Goal: Task Accomplishment & Management: Use online tool/utility

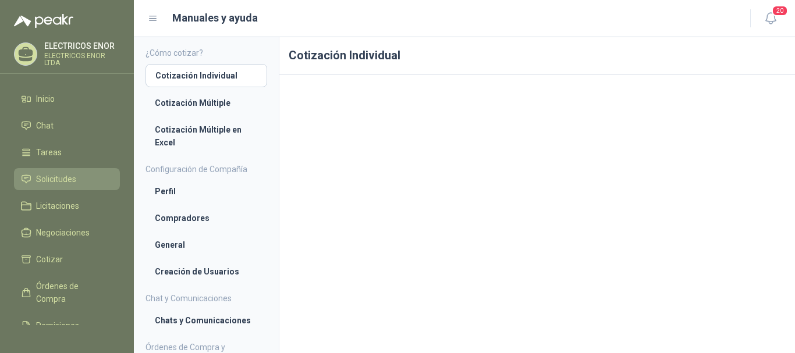
click at [61, 180] on span "Solicitudes" at bounding box center [56, 179] width 40 height 13
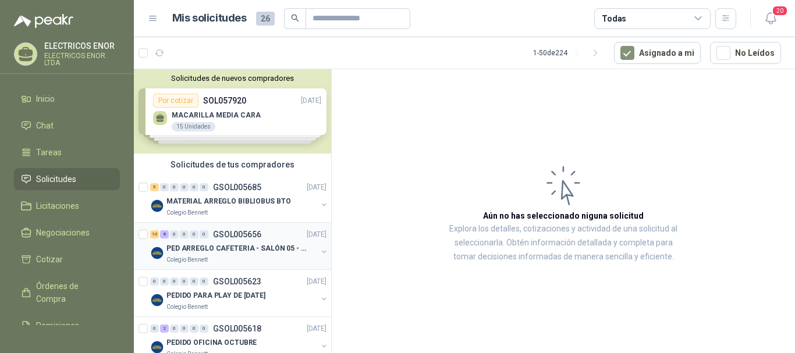
click at [259, 247] on p "PED ARREGLO CAFETERIA - SALÓN 05 - MATERIAL CARP." at bounding box center [239, 248] width 145 height 11
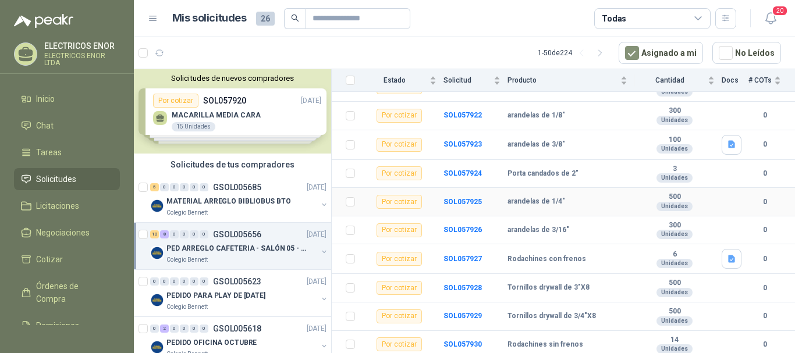
scroll to position [381, 0]
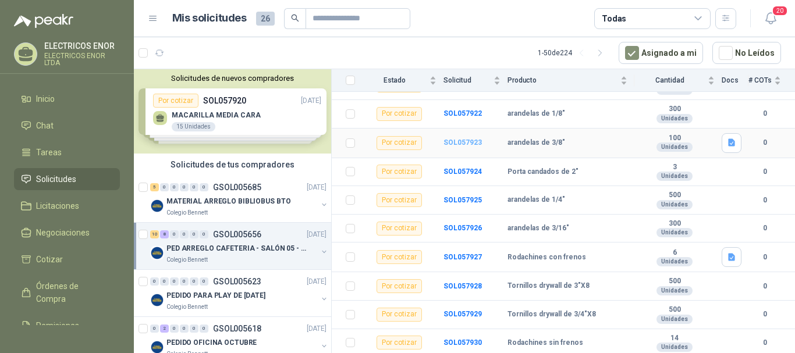
click at [462, 141] on b "SOL057923" at bounding box center [463, 143] width 38 height 8
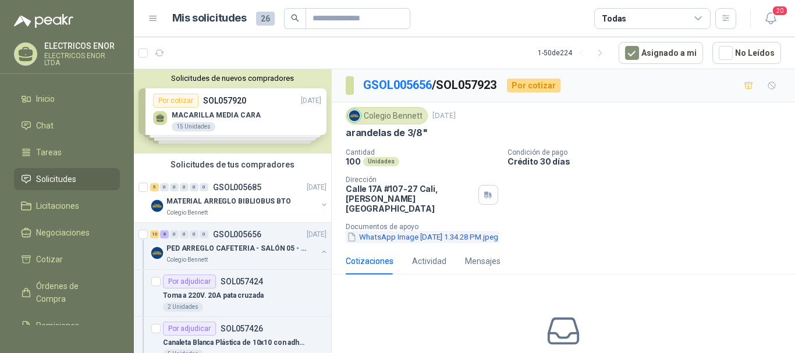
click at [431, 231] on button "WhatsApp Image 2025-09-29 at 1.34.28 PM.jpeg" at bounding box center [423, 237] width 154 height 12
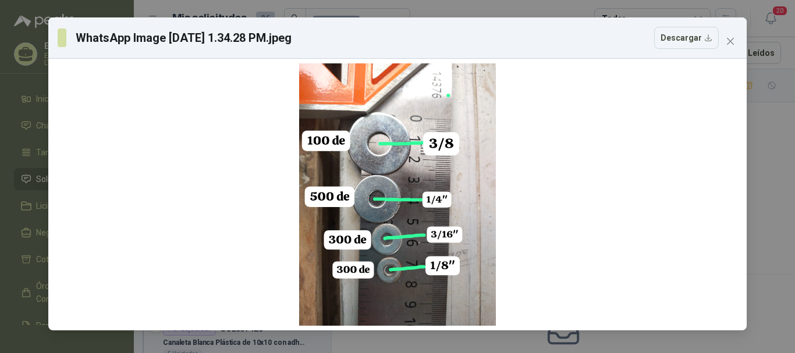
click at [732, 44] on icon "close" at bounding box center [730, 41] width 9 height 9
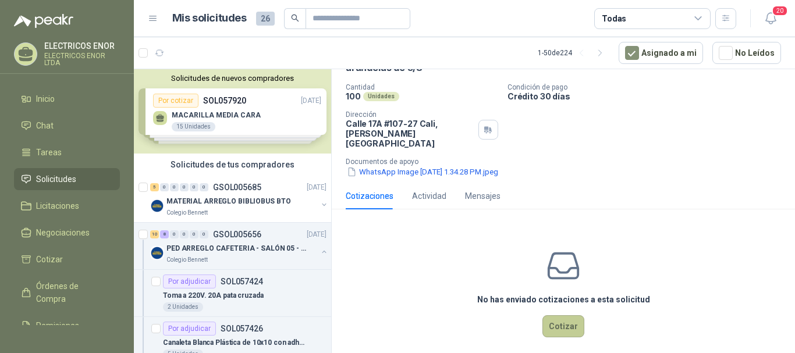
click at [553, 316] on button "Cotizar" at bounding box center [564, 327] width 42 height 22
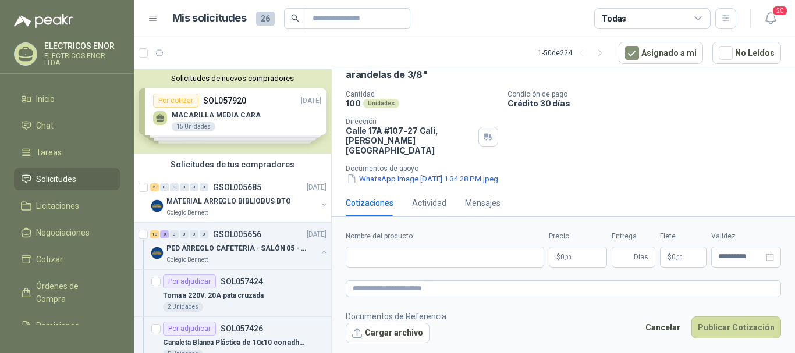
scroll to position [58, 0]
click at [434, 256] on input "Nombre del producto" at bounding box center [445, 257] width 199 height 21
type input "**********"
click at [574, 254] on p "$ 0 ,00" at bounding box center [578, 257] width 58 height 21
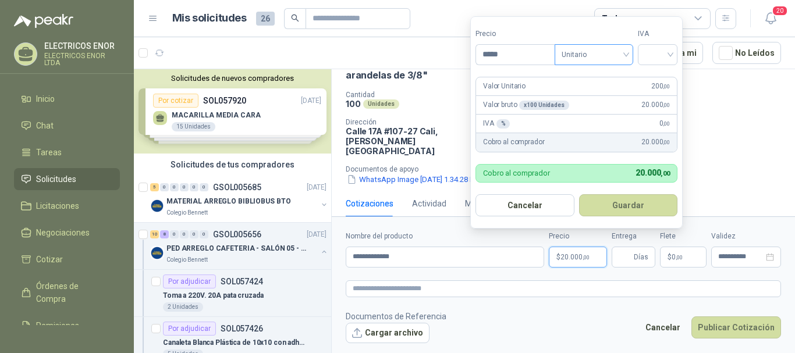
click at [608, 46] on span "Unitario" at bounding box center [594, 54] width 65 height 17
type input "*****"
click at [608, 92] on div "Unitario con IVA" at bounding box center [597, 97] width 60 height 13
click at [653, 53] on input "search" at bounding box center [658, 53] width 26 height 17
click at [660, 68] on div "19 5 19% 5% 0%" at bounding box center [660, 97] width 40 height 61
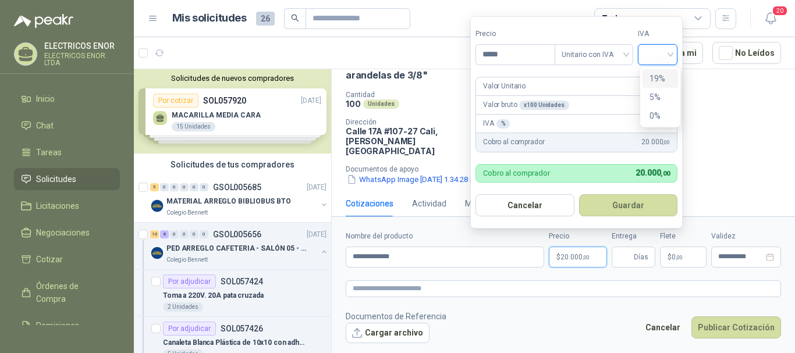
click at [660, 73] on div "19%" at bounding box center [661, 78] width 22 height 13
drag, startPoint x: 625, startPoint y: 205, endPoint x: 656, endPoint y: 249, distance: 53.6
click at [625, 206] on button "Guardar" at bounding box center [630, 205] width 100 height 22
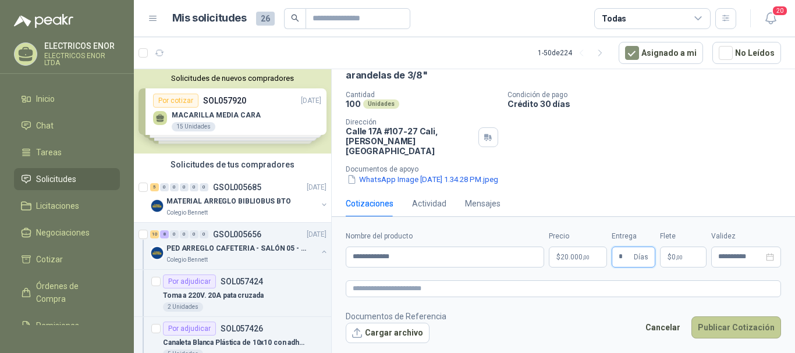
type input "*"
click at [733, 322] on button "Publicar Cotización" at bounding box center [737, 328] width 90 height 22
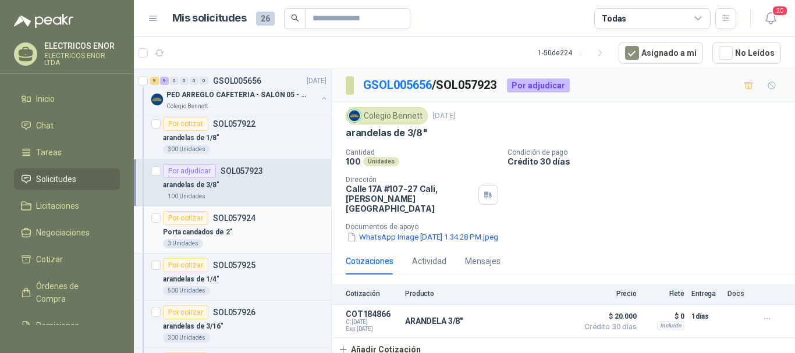
scroll to position [640, 0]
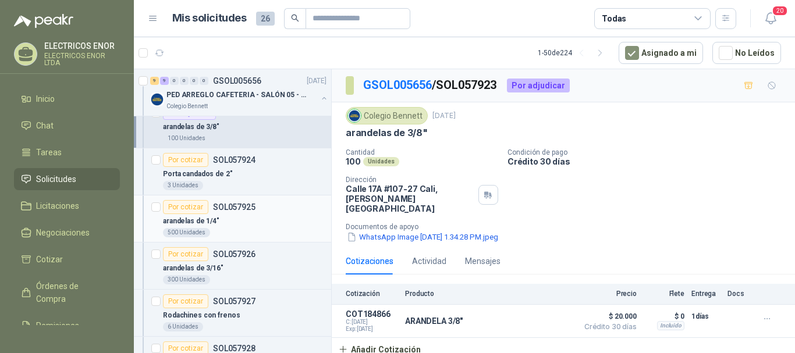
click at [210, 225] on p "arandelas de 1/4"" at bounding box center [191, 221] width 56 height 11
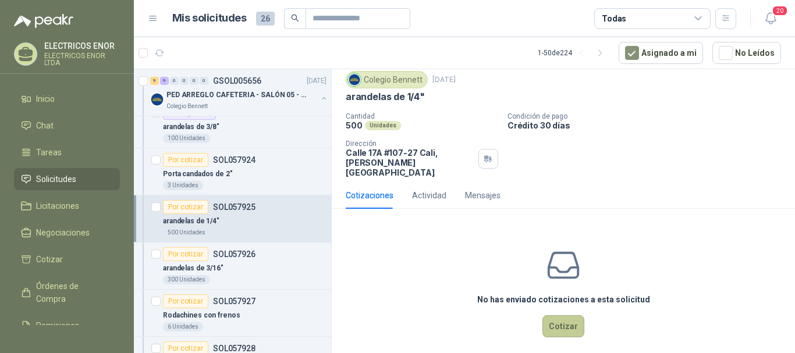
click at [549, 318] on button "Cotizar" at bounding box center [564, 327] width 42 height 22
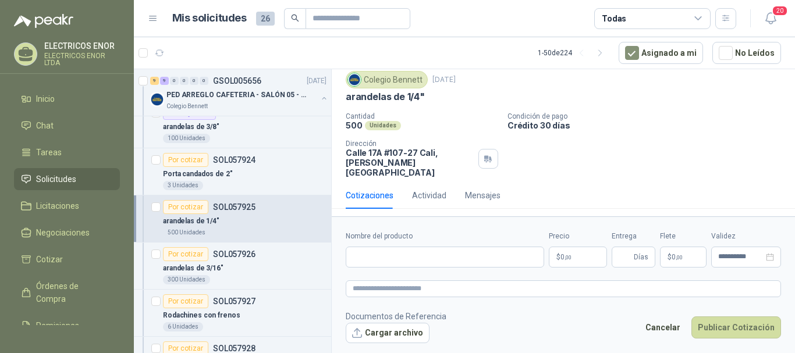
scroll to position [28, 0]
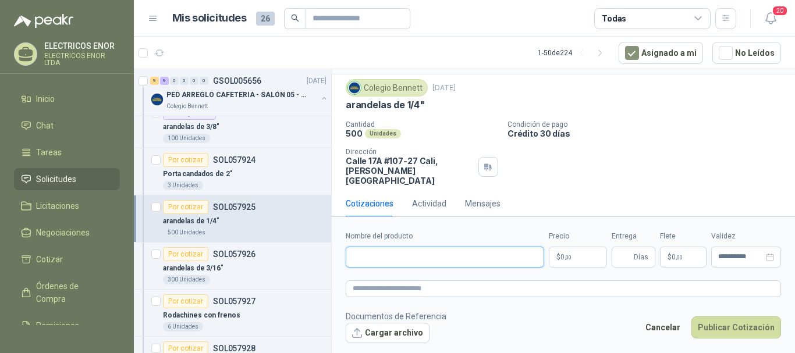
click at [388, 260] on input "Nombre del producto" at bounding box center [445, 257] width 199 height 21
type input "**********"
click at [571, 260] on span ",00" at bounding box center [568, 257] width 7 height 6
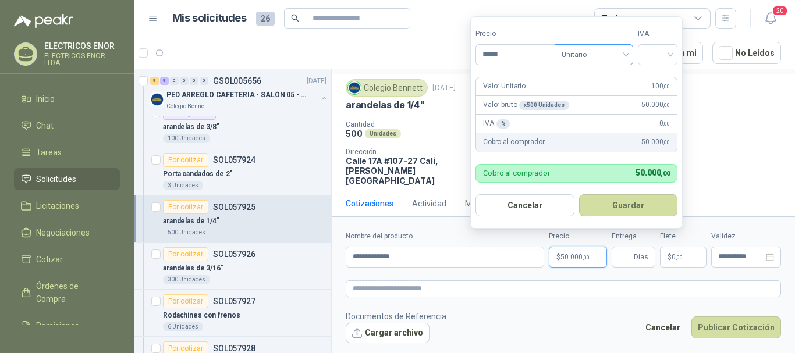
click at [624, 47] on span "Unitario" at bounding box center [594, 54] width 65 height 17
type input "*****"
click at [601, 93] on div "Unitario con IVA" at bounding box center [597, 97] width 60 height 13
click at [659, 62] on span at bounding box center [658, 55] width 26 height 20
click at [663, 77] on div "19%" at bounding box center [661, 78] width 22 height 13
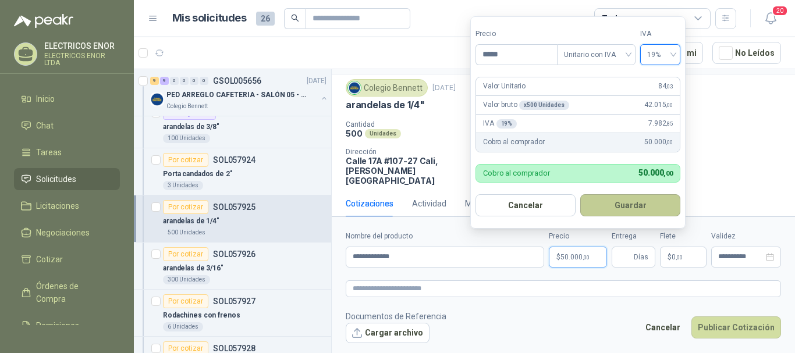
click at [624, 199] on button "Guardar" at bounding box center [630, 205] width 100 height 22
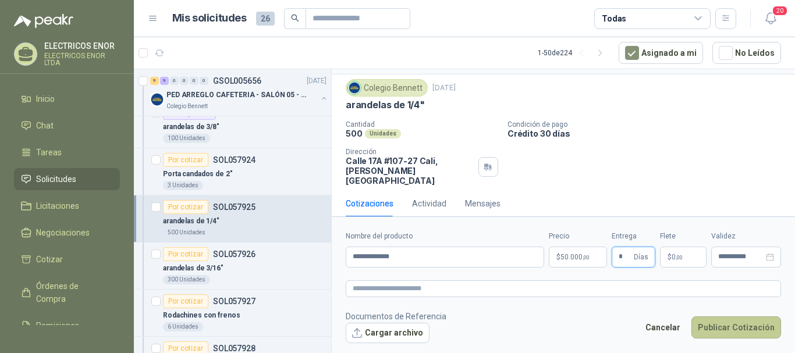
type input "*"
click at [734, 323] on button "Publicar Cotización" at bounding box center [737, 328] width 90 height 22
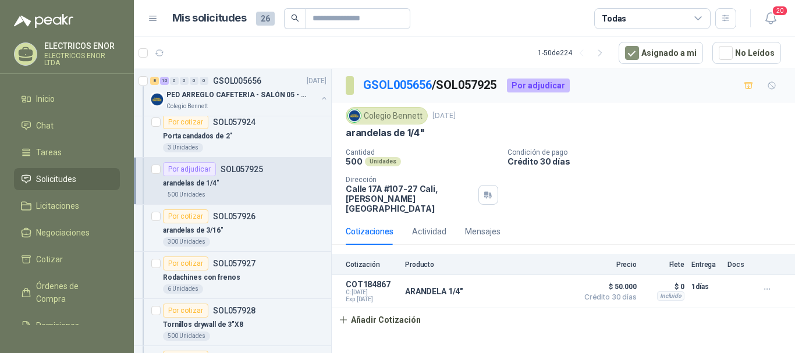
scroll to position [699, 0]
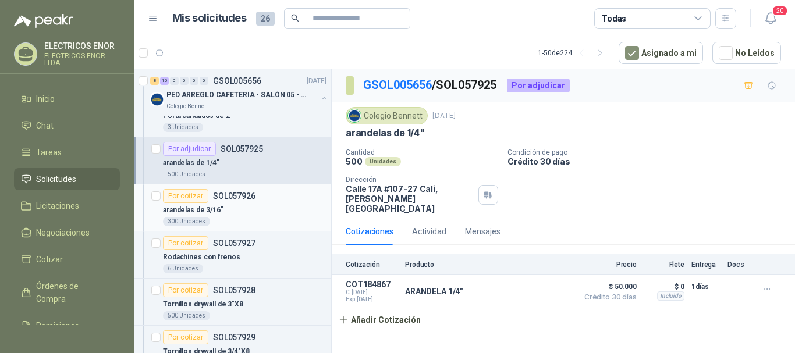
click at [233, 205] on div "arandelas de 3/16"" at bounding box center [245, 210] width 164 height 14
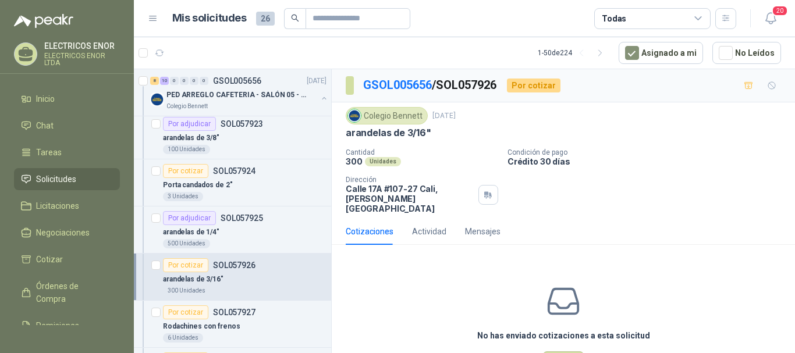
scroll to position [524, 0]
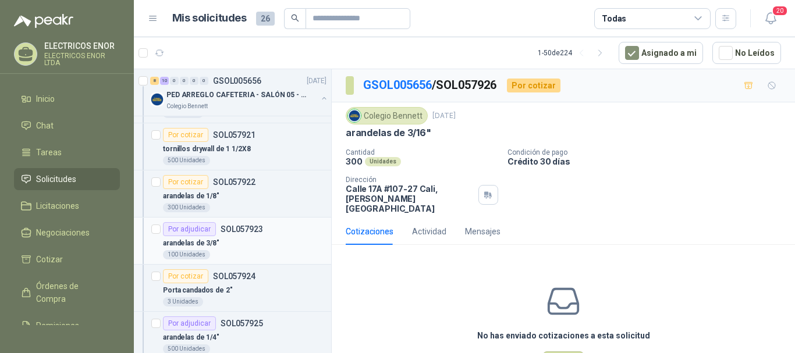
click at [233, 232] on p "SOL057923" at bounding box center [242, 229] width 43 height 8
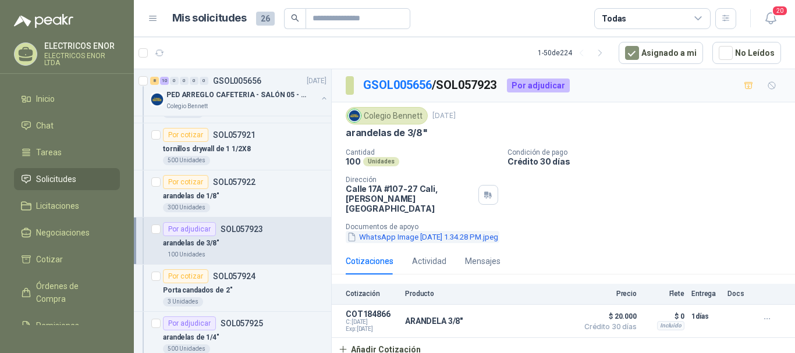
click at [430, 231] on button "WhatsApp Image 2025-09-29 at 1.34.28 PM.jpeg" at bounding box center [423, 237] width 154 height 12
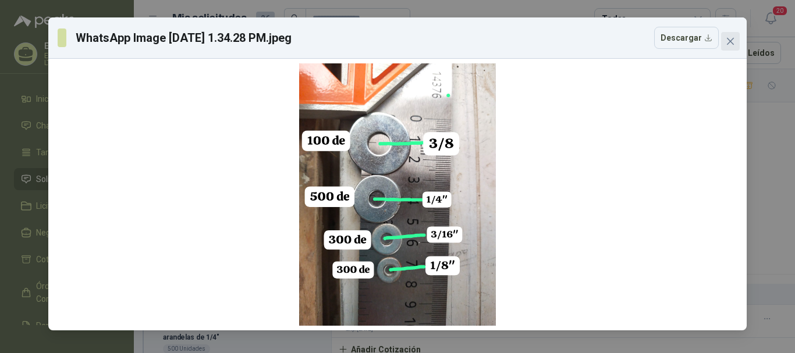
click at [739, 41] on span "Close" at bounding box center [730, 41] width 19 height 9
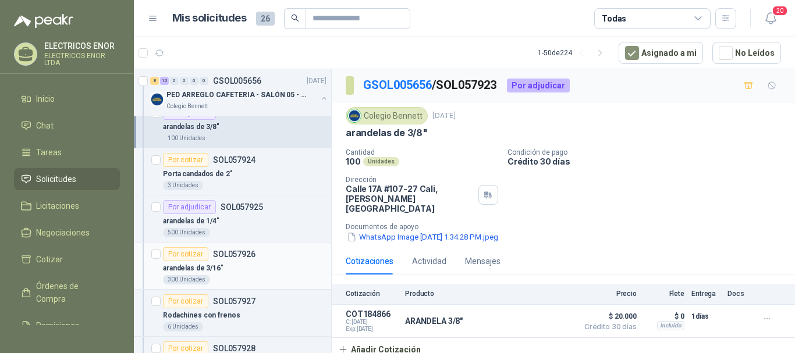
scroll to position [699, 0]
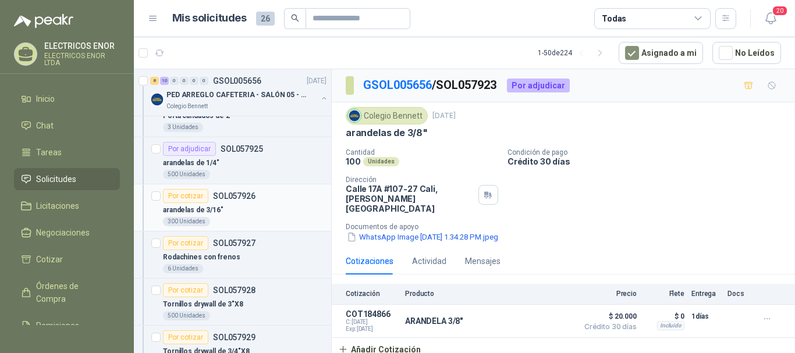
click at [240, 201] on div "Por cotizar SOL057926" at bounding box center [209, 196] width 93 height 14
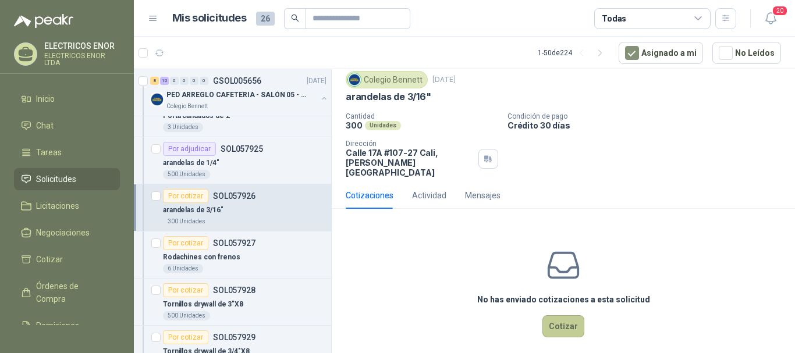
click at [564, 316] on button "Cotizar" at bounding box center [564, 327] width 42 height 22
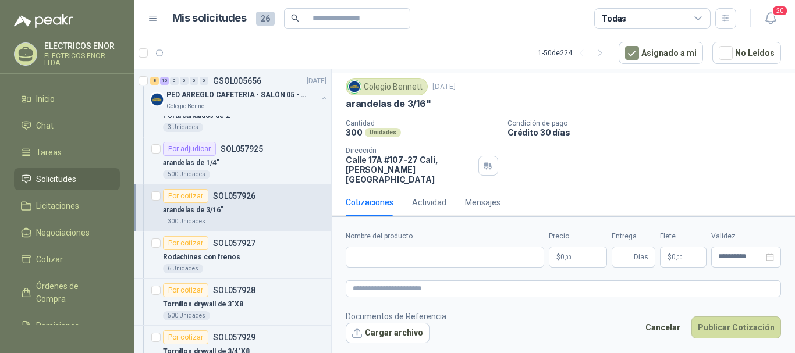
scroll to position [28, 0]
click at [424, 262] on input "Nombre del producto" at bounding box center [445, 257] width 199 height 21
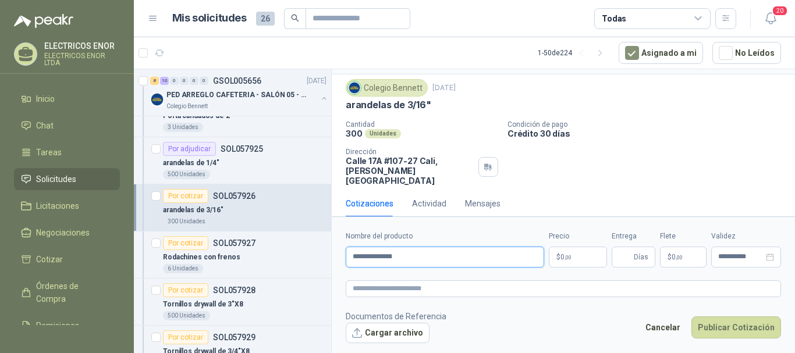
type input "**********"
click at [565, 256] on span ",00" at bounding box center [568, 257] width 7 height 6
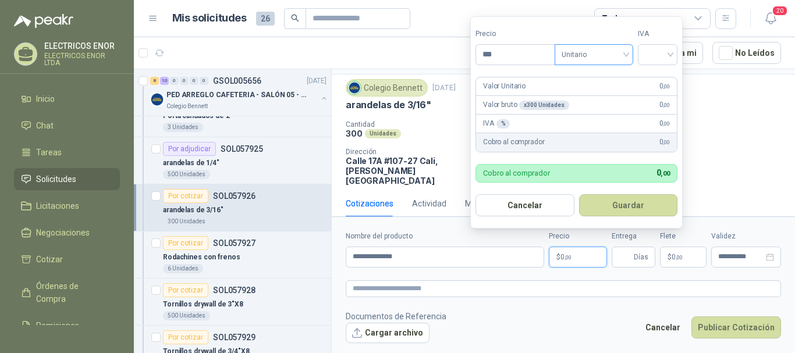
drag, startPoint x: 567, startPoint y: 47, endPoint x: 578, endPoint y: 62, distance: 18.6
click at [567, 47] on span "Unitario" at bounding box center [594, 54] width 65 height 17
click at [592, 95] on div "Unitario con IVA" at bounding box center [597, 97] width 60 height 13
click at [657, 48] on input "search" at bounding box center [658, 53] width 26 height 17
click at [654, 75] on div "19%" at bounding box center [661, 78] width 22 height 13
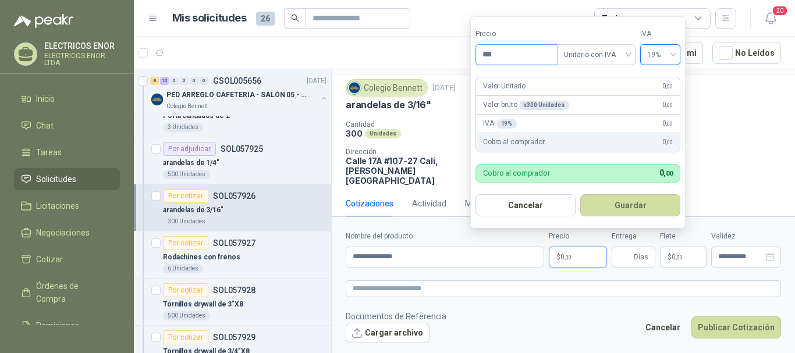
click at [526, 55] on input "***" at bounding box center [516, 55] width 81 height 20
type input "*****"
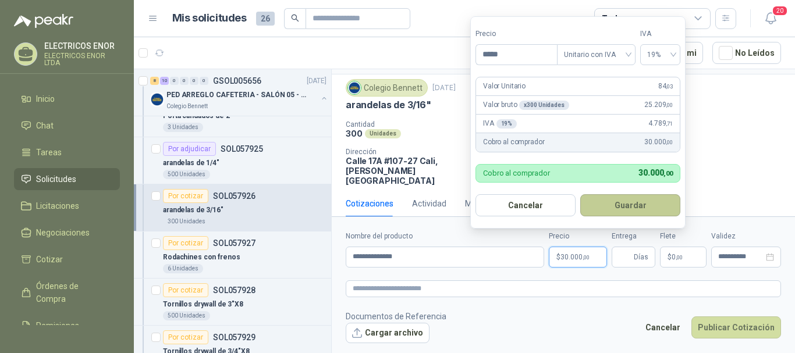
click at [637, 207] on button "Guardar" at bounding box center [630, 205] width 100 height 22
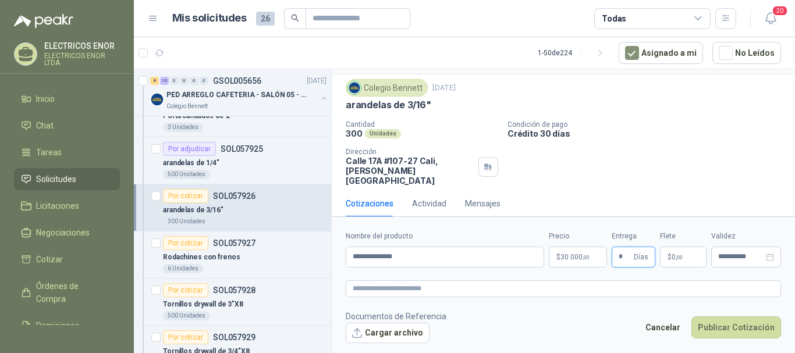
type input "*"
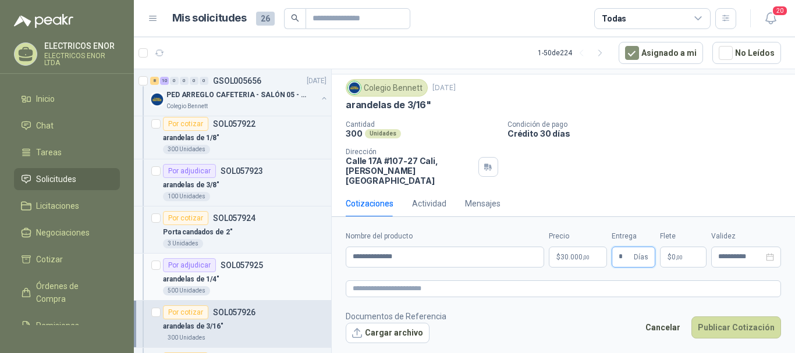
scroll to position [640, 0]
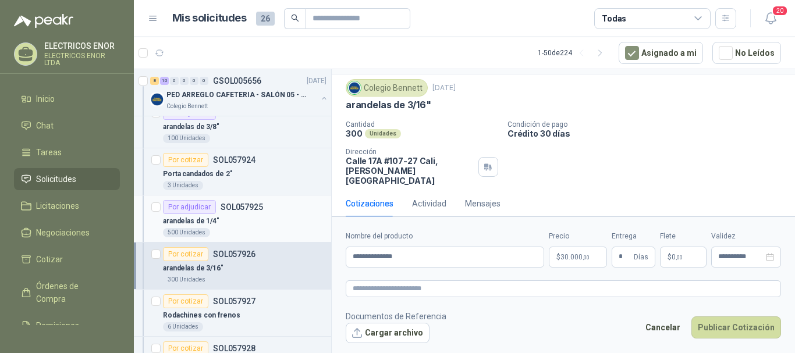
click at [247, 214] on div "Por adjudicar SOL057925 arandelas de 1/4" 500 Unidades" at bounding box center [245, 218] width 164 height 37
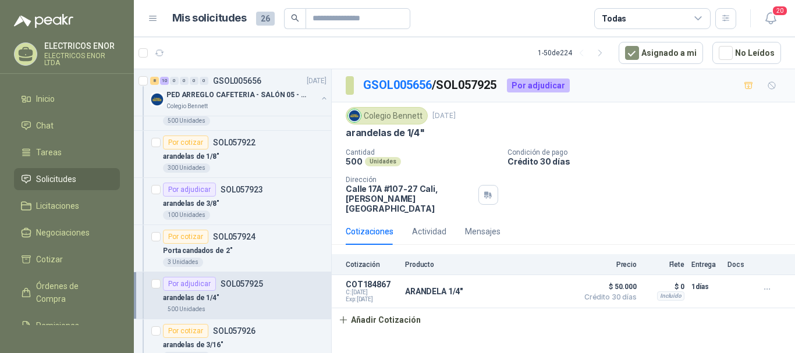
scroll to position [582, 0]
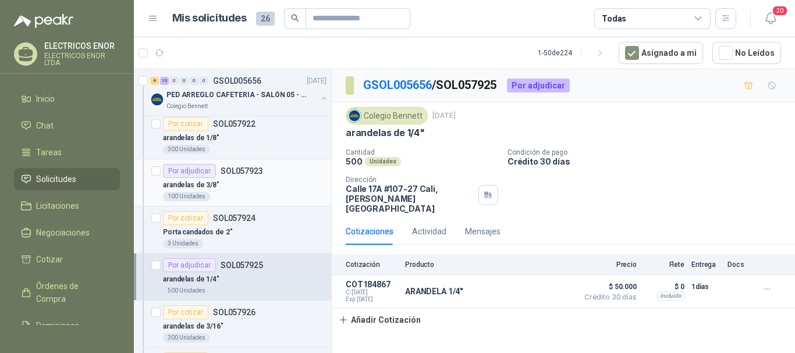
click at [239, 180] on div "arandelas de 3/8"" at bounding box center [245, 185] width 164 height 14
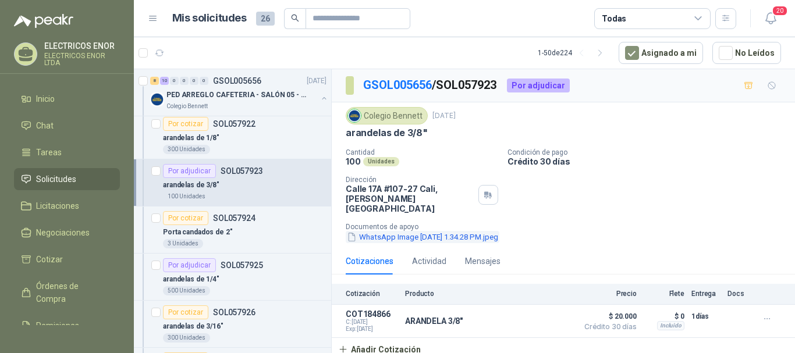
click at [447, 231] on button "WhatsApp Image 2025-09-29 at 1.34.28 PM.jpeg" at bounding box center [423, 237] width 154 height 12
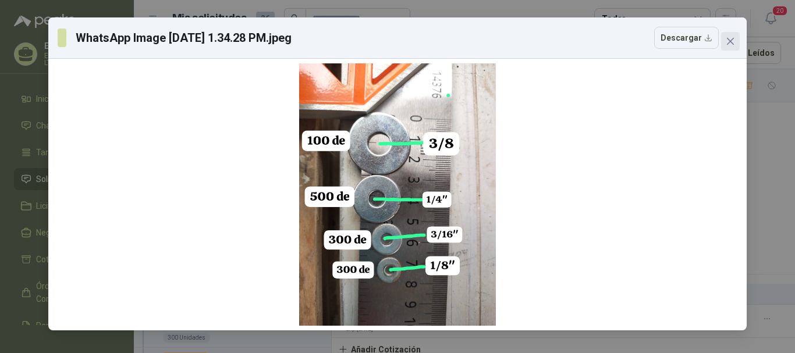
click at [731, 42] on icon "close" at bounding box center [730, 41] width 7 height 7
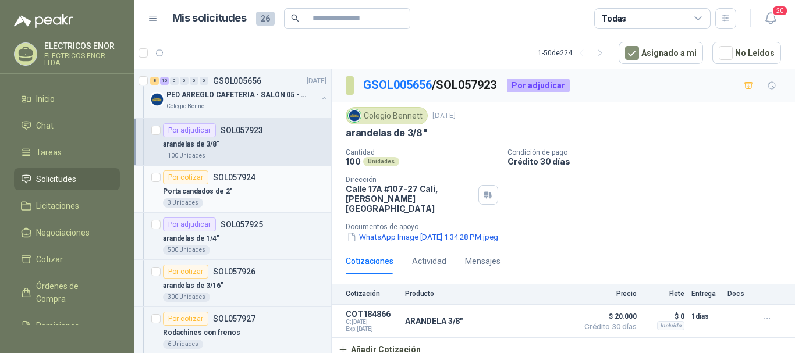
scroll to position [640, 0]
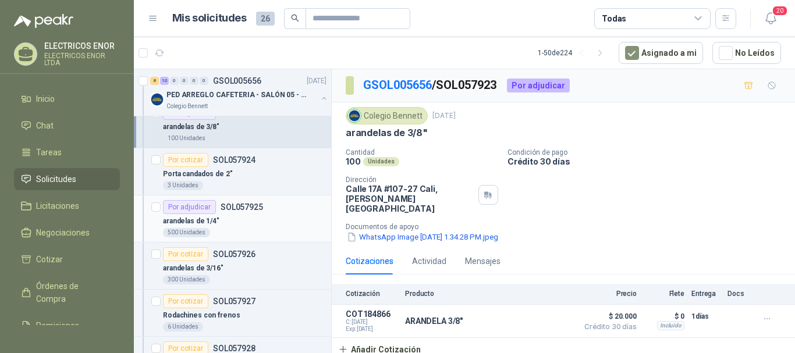
click at [242, 210] on p "SOL057925" at bounding box center [242, 207] width 43 height 8
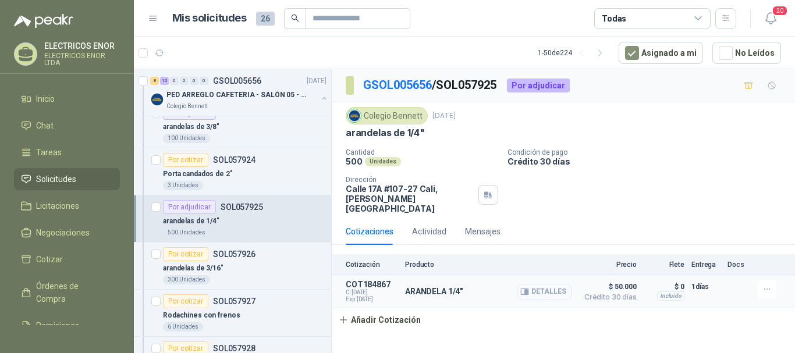
click at [561, 284] on button "Detalles" at bounding box center [544, 292] width 55 height 16
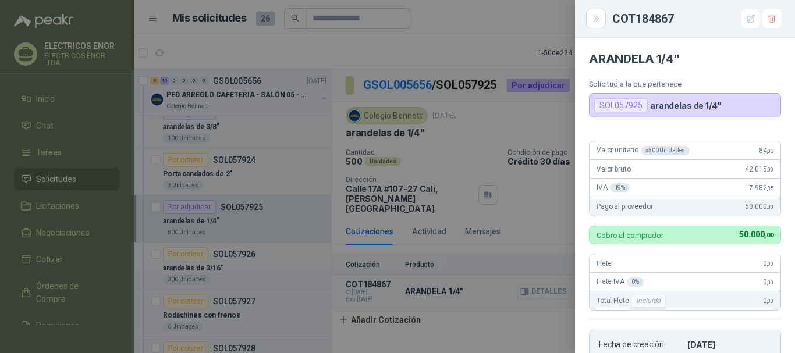
scroll to position [238, 0]
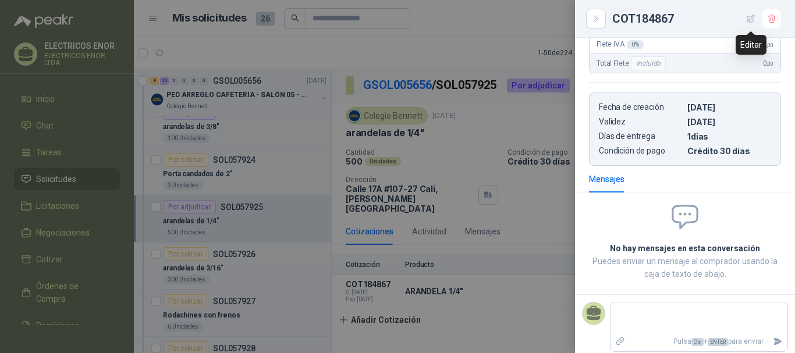
click at [753, 22] on icon "button" at bounding box center [752, 19] width 8 height 8
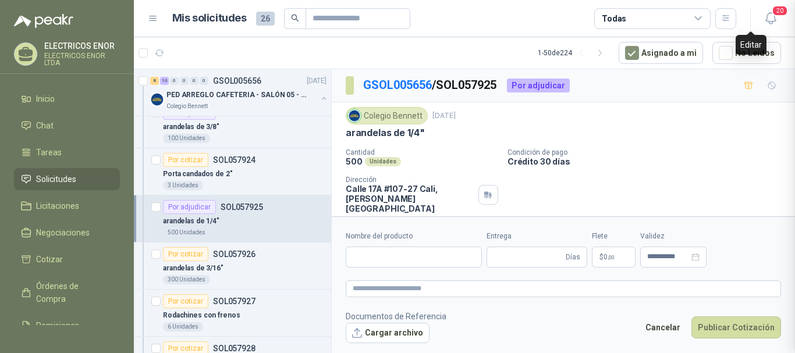
type input "**********"
type input "*"
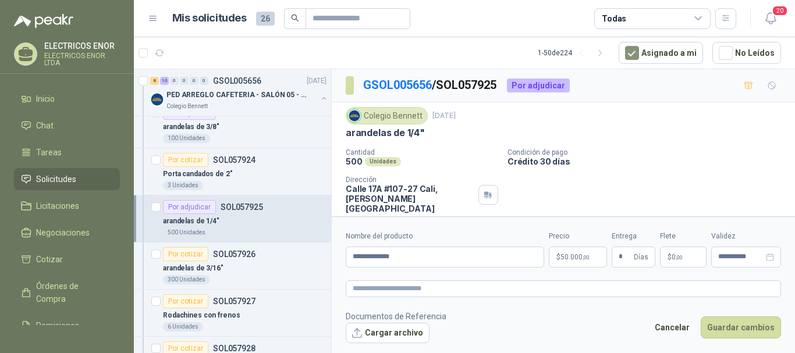
click at [580, 260] on span "50.000 ,00" at bounding box center [575, 257] width 29 height 7
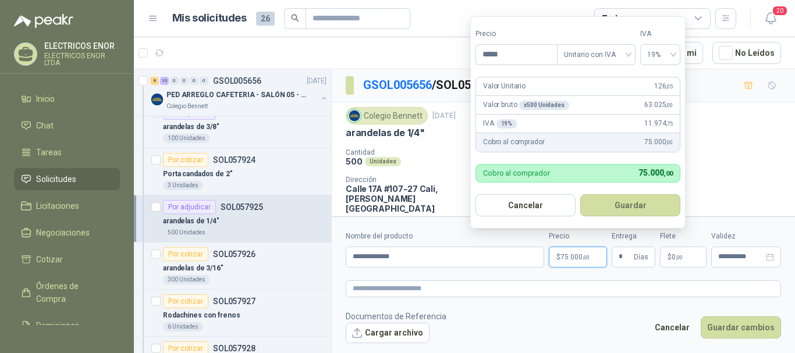
type input "*****"
click at [618, 206] on button "Guardar" at bounding box center [630, 205] width 100 height 22
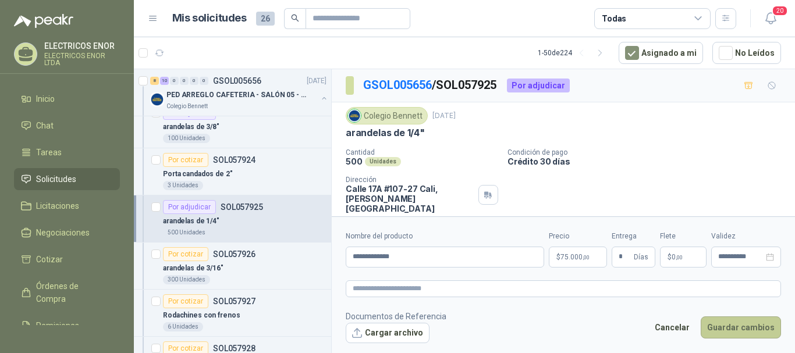
click at [734, 327] on button "Guardar cambios" at bounding box center [741, 328] width 80 height 22
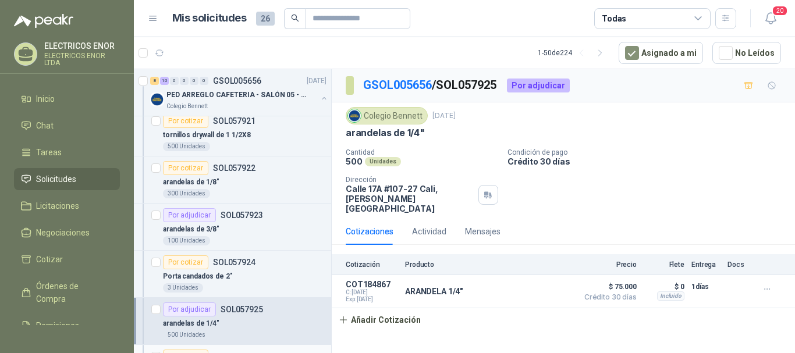
scroll to position [524, 0]
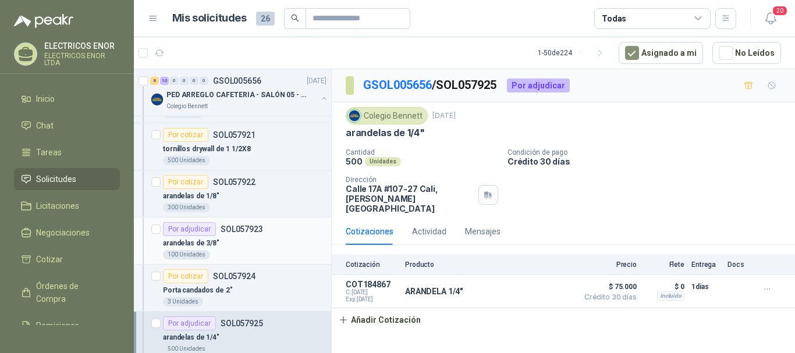
click at [250, 228] on p "SOL057923" at bounding box center [242, 229] width 43 height 8
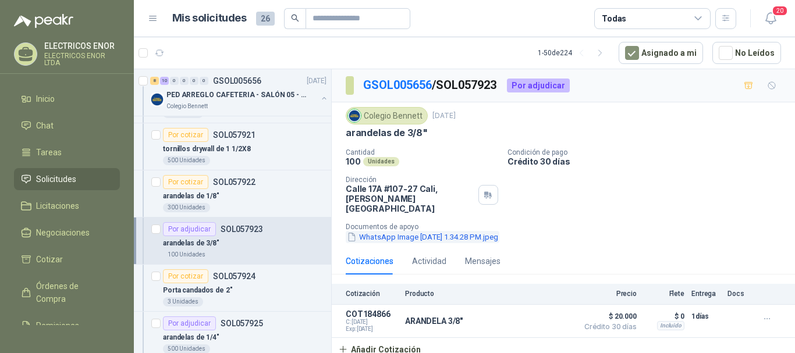
click at [433, 231] on button "WhatsApp Image 2025-09-29 at 1.34.28 PM.jpeg" at bounding box center [423, 237] width 154 height 12
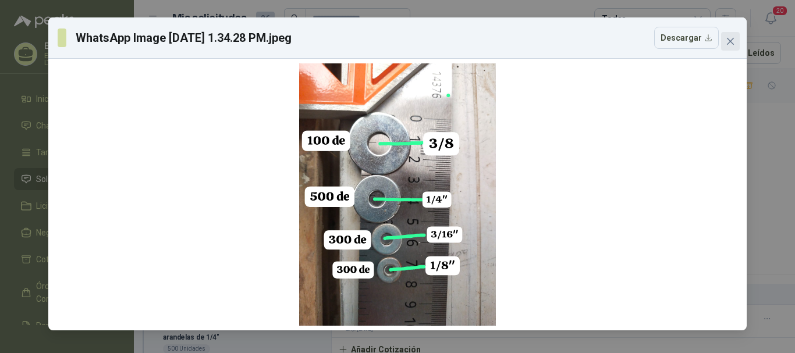
click at [728, 40] on icon "close" at bounding box center [730, 41] width 7 height 7
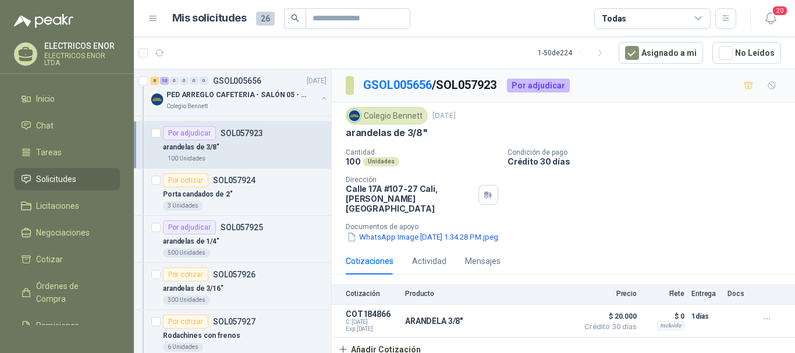
scroll to position [640, 0]
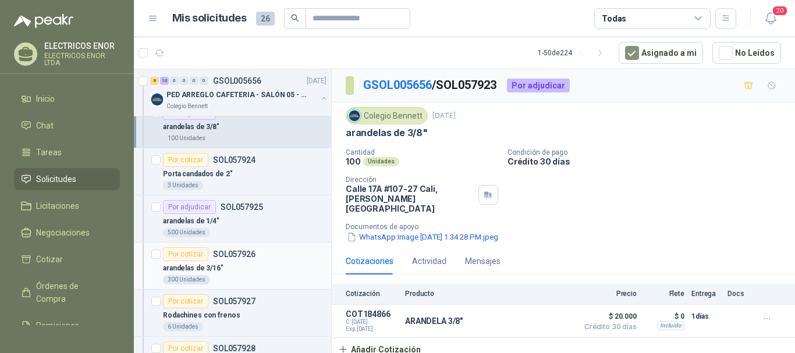
click at [240, 255] on p "SOL057926" at bounding box center [234, 254] width 43 height 8
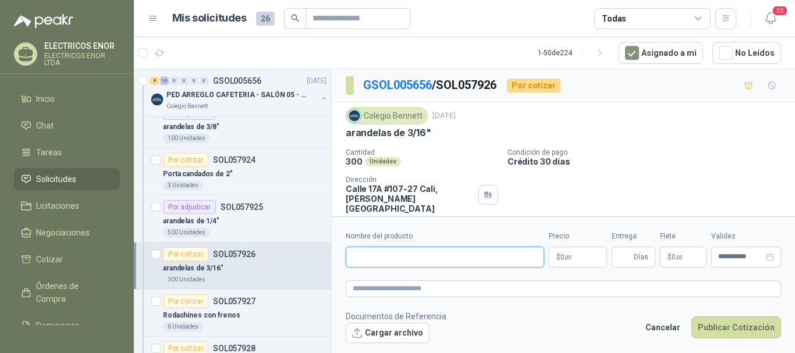
click at [426, 258] on input "Nombre del producto" at bounding box center [445, 257] width 199 height 21
type input "**********"
click at [567, 259] on span ",00" at bounding box center [568, 257] width 7 height 6
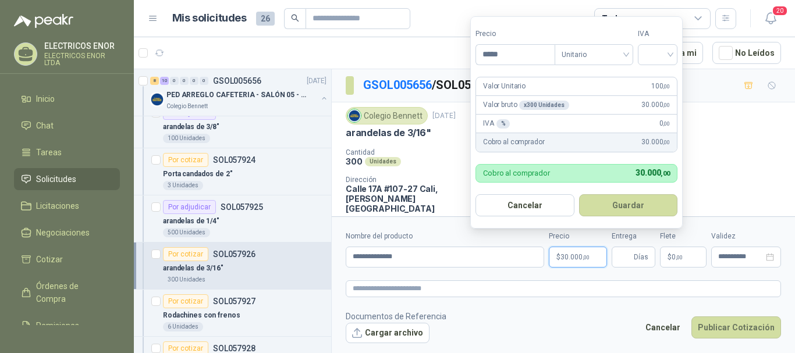
type input "*****"
click at [607, 42] on div "Tipo Unitario" at bounding box center [594, 47] width 79 height 37
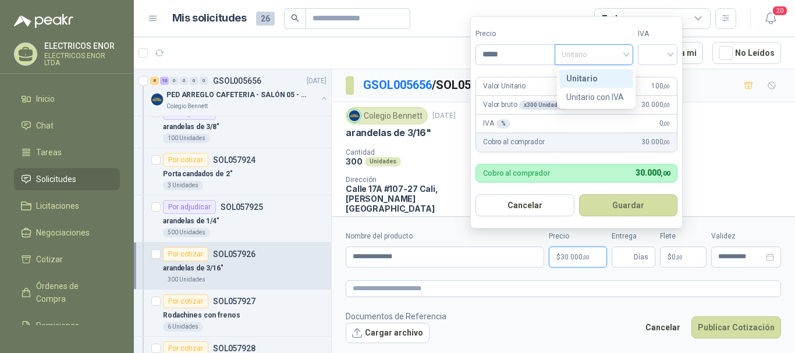
click at [607, 55] on span "Unitario" at bounding box center [594, 54] width 65 height 17
click at [607, 90] on div "Unitario con IVA" at bounding box center [597, 97] width 74 height 19
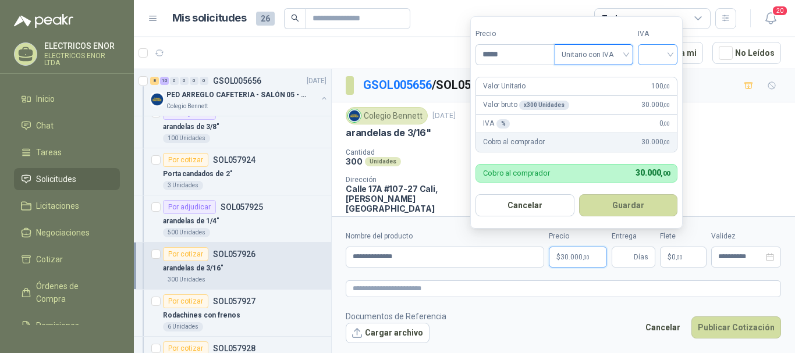
click at [646, 58] on div at bounding box center [658, 54] width 40 height 21
click at [650, 73] on div "19%" at bounding box center [661, 78] width 22 height 13
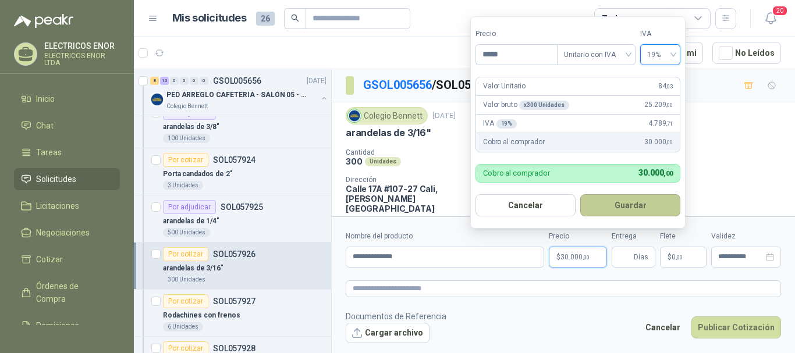
click at [628, 204] on button "Guardar" at bounding box center [630, 205] width 100 height 22
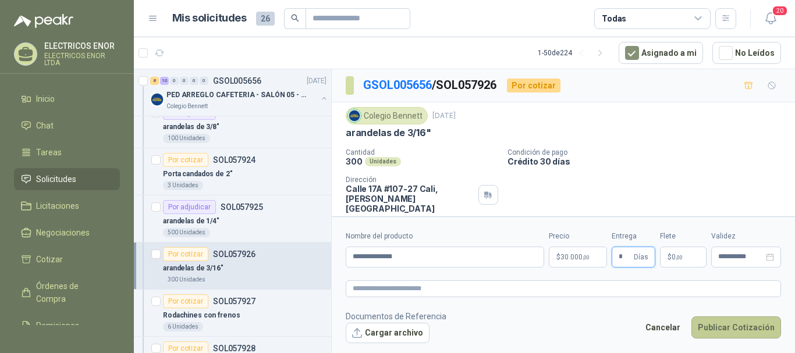
type input "*"
click at [739, 329] on button "Publicar Cotización" at bounding box center [737, 328] width 90 height 22
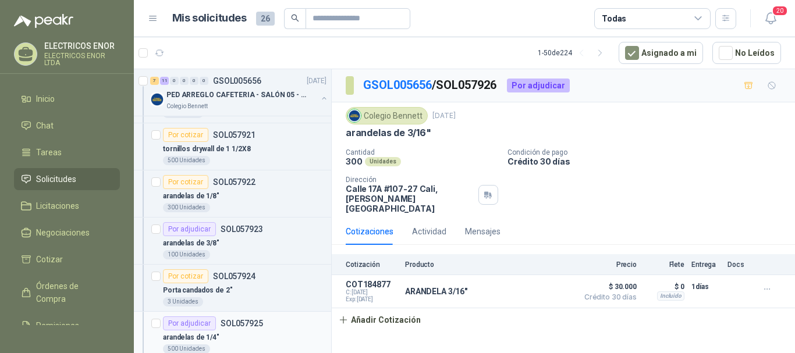
scroll to position [466, 0]
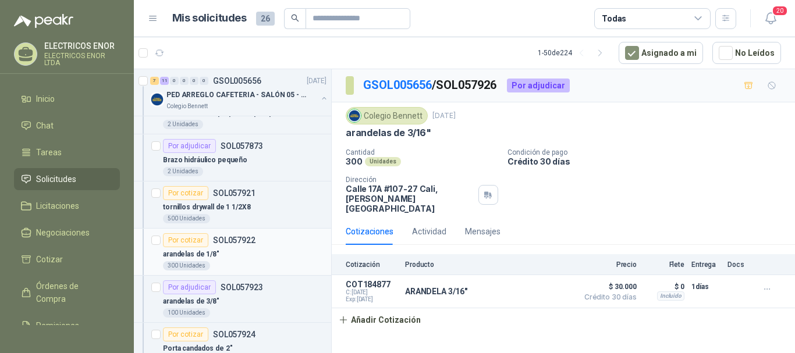
click at [216, 250] on p "arandelas de 1/8"" at bounding box center [191, 254] width 56 height 11
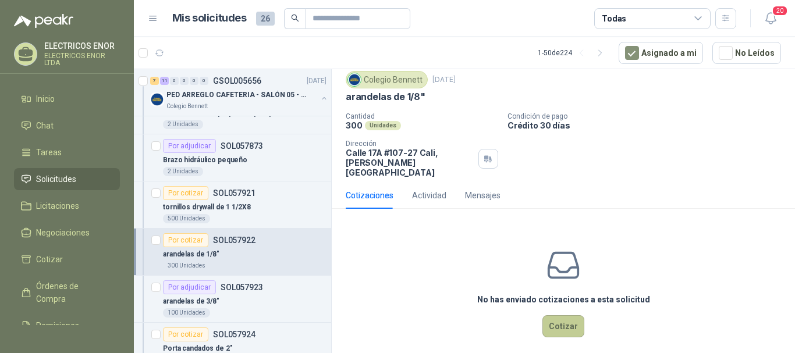
click at [561, 317] on button "Cotizar" at bounding box center [564, 327] width 42 height 22
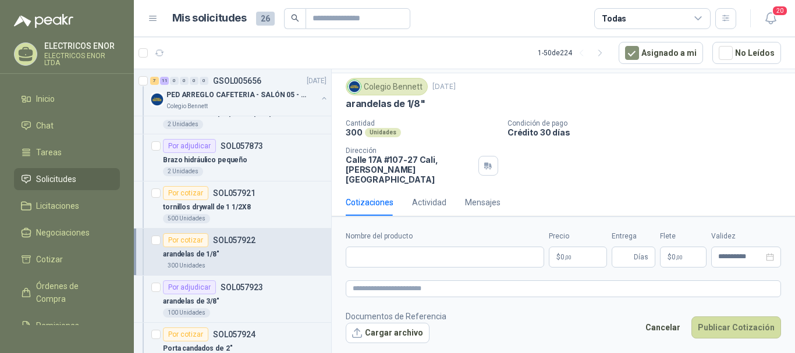
scroll to position [28, 0]
click at [413, 254] on input "Nombre del producto" at bounding box center [445, 257] width 199 height 21
type input "**********"
click at [559, 256] on p "$ 0 ,00" at bounding box center [578, 257] width 58 height 21
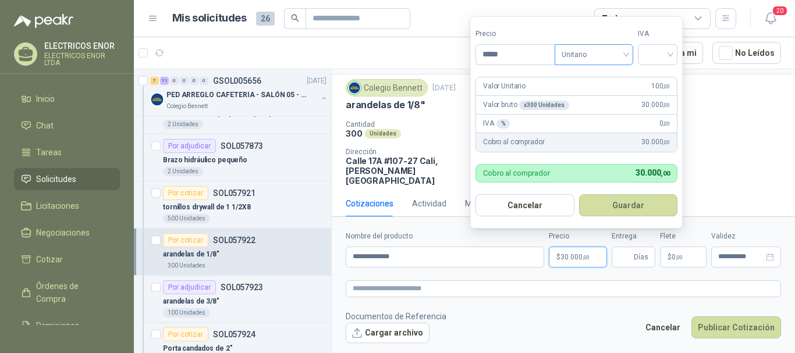
click at [601, 44] on div "Unitario" at bounding box center [594, 54] width 79 height 21
type input "*****"
drag, startPoint x: 607, startPoint y: 97, endPoint x: 620, endPoint y: 84, distance: 18.9
click at [607, 97] on div "Unitario con IVA" at bounding box center [597, 97] width 60 height 13
click at [654, 54] on input "search" at bounding box center [658, 53] width 26 height 17
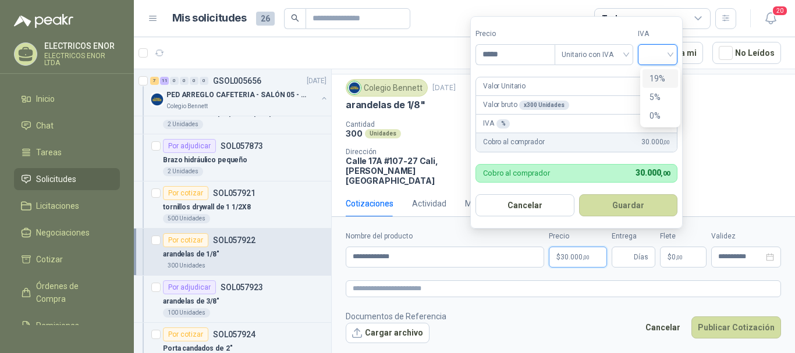
click at [657, 81] on div "19%" at bounding box center [661, 78] width 22 height 13
click at [628, 203] on button "Guardar" at bounding box center [630, 205] width 100 height 22
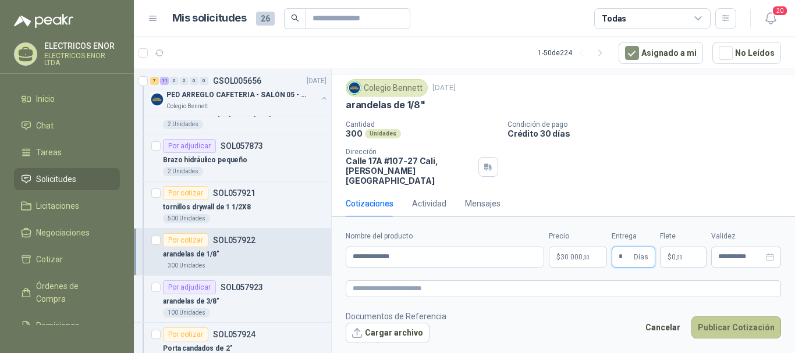
type input "*"
click at [749, 324] on button "Publicar Cotización" at bounding box center [737, 328] width 90 height 22
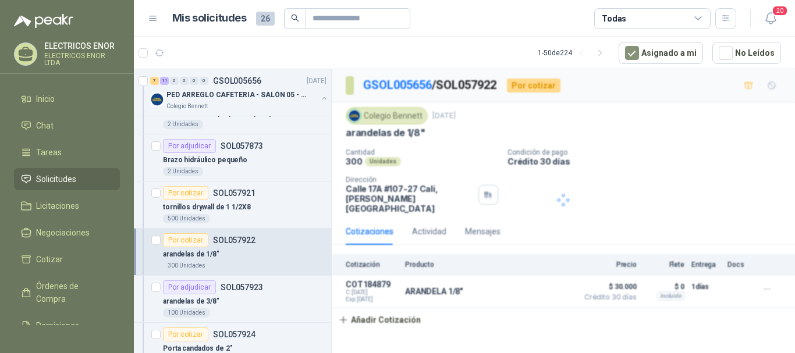
scroll to position [0, 0]
click at [251, 203] on div "tornillos drywall de 1 1/2X8" at bounding box center [245, 207] width 164 height 14
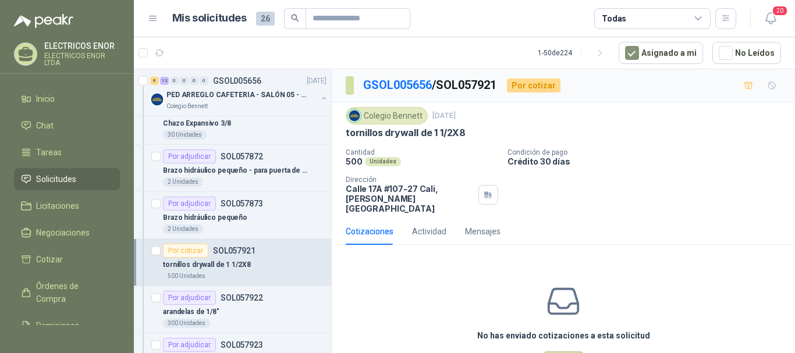
scroll to position [408, 0]
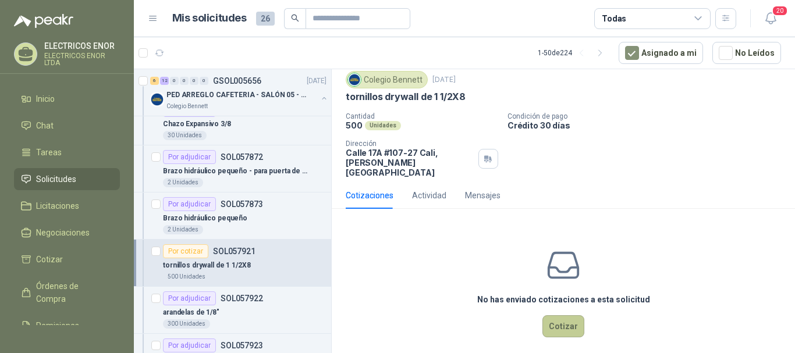
click at [575, 316] on button "Cotizar" at bounding box center [564, 327] width 42 height 22
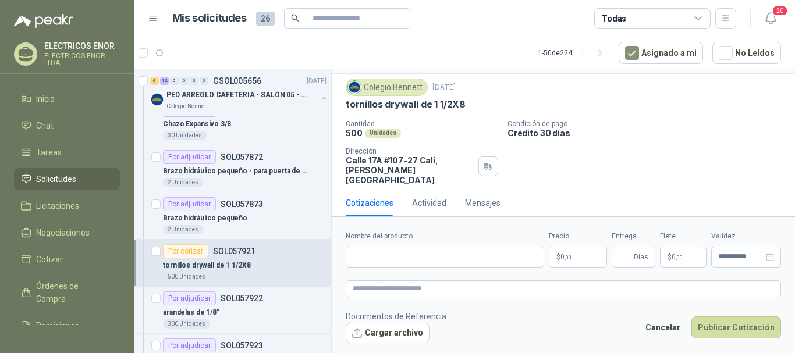
scroll to position [28, 0]
click at [373, 261] on input "Nombre del producto" at bounding box center [445, 257] width 199 height 21
type input "**********"
click at [565, 260] on span ",00" at bounding box center [568, 257] width 7 height 6
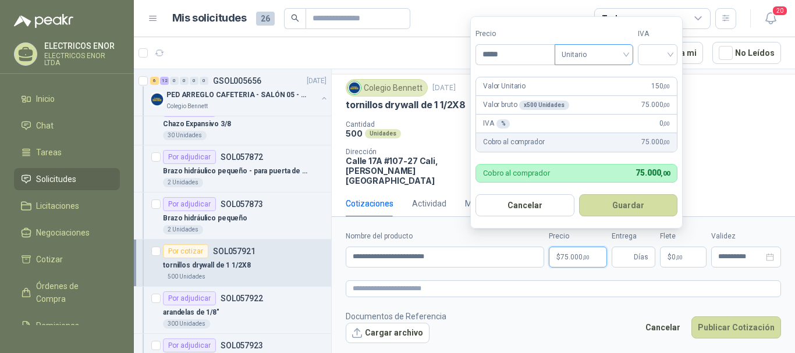
click at [603, 44] on div "Unitario" at bounding box center [594, 54] width 79 height 21
click at [596, 93] on div "Unitario con IVA" at bounding box center [597, 97] width 60 height 13
click at [659, 55] on input "search" at bounding box center [658, 53] width 26 height 17
click at [655, 76] on div "19%" at bounding box center [661, 78] width 22 height 13
click at [518, 55] on input "*****" at bounding box center [516, 55] width 81 height 20
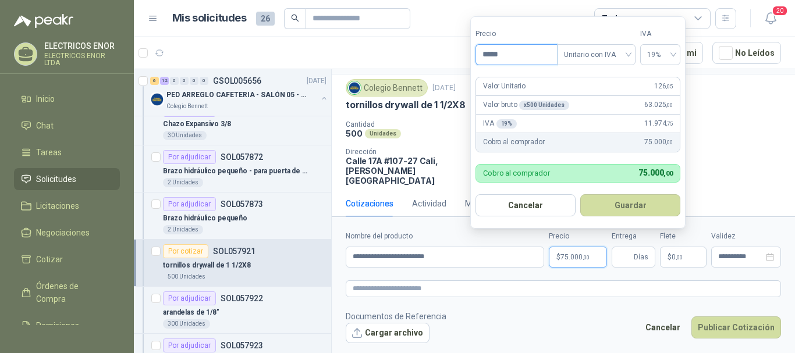
drag, startPoint x: 507, startPoint y: 55, endPoint x: 490, endPoint y: 55, distance: 16.3
click at [490, 55] on input "*****" at bounding box center [516, 55] width 81 height 20
type input "*****"
click at [619, 204] on button "Guardar" at bounding box center [630, 205] width 100 height 22
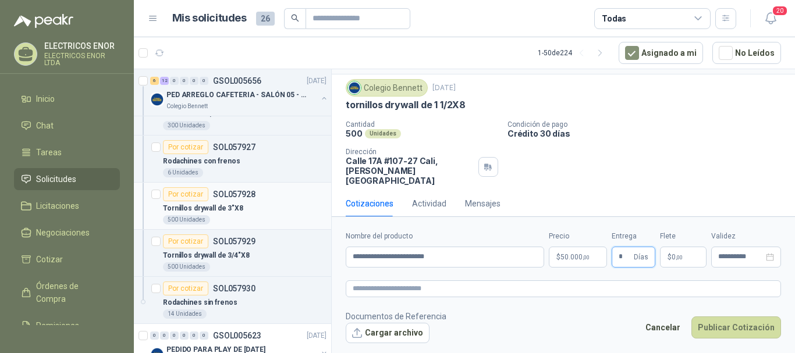
scroll to position [815, 0]
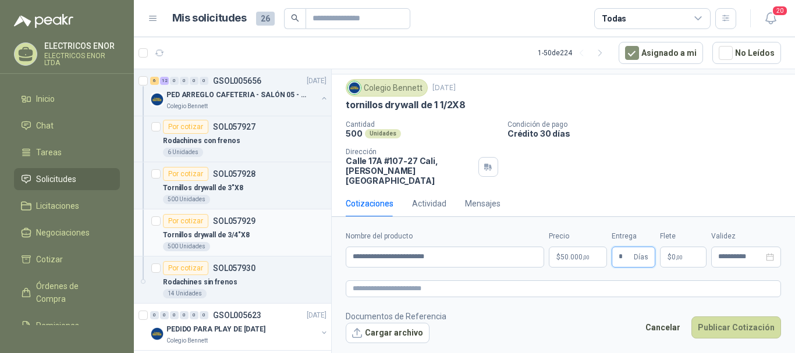
type input "*"
click at [256, 239] on div "Tornillos drywall de 3/4"X8" at bounding box center [245, 235] width 164 height 14
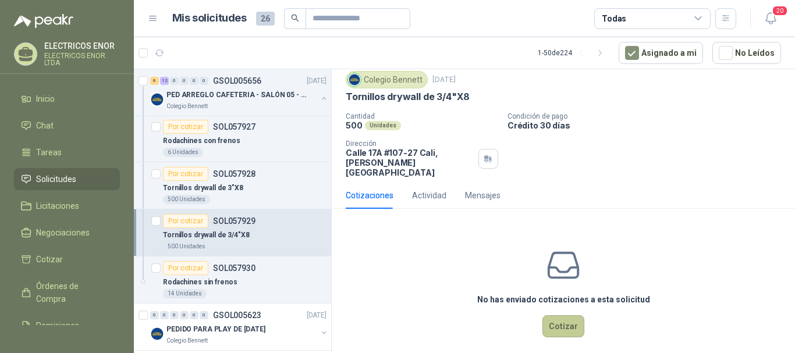
click at [561, 317] on button "Cotizar" at bounding box center [564, 327] width 42 height 22
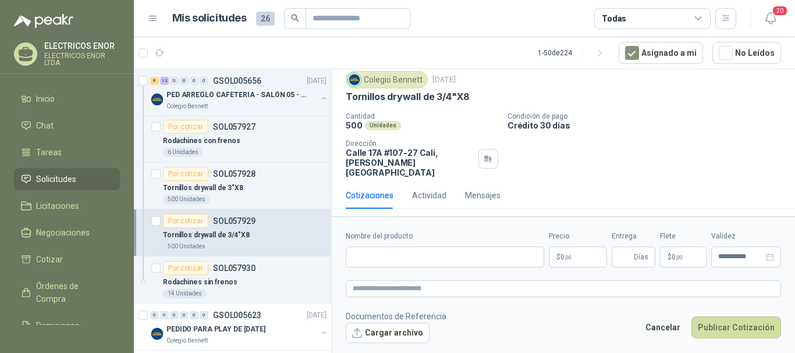
scroll to position [28, 0]
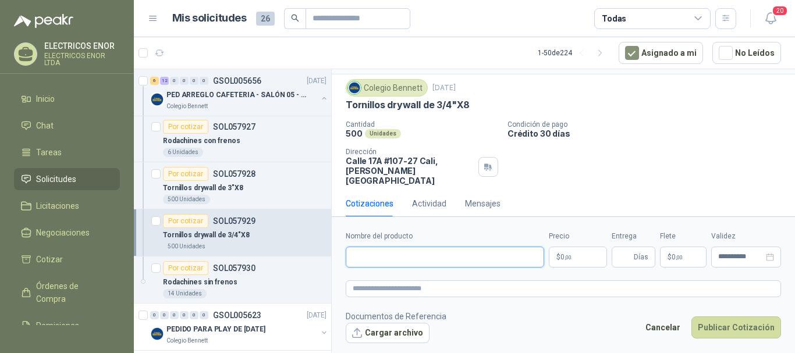
click at [416, 261] on input "Nombre del producto" at bounding box center [445, 257] width 199 height 21
click at [441, 254] on input "**********" at bounding box center [445, 257] width 199 height 21
click at [437, 260] on input "**********" at bounding box center [445, 257] width 199 height 21
click at [450, 257] on input "**********" at bounding box center [445, 257] width 199 height 21
type input "**********"
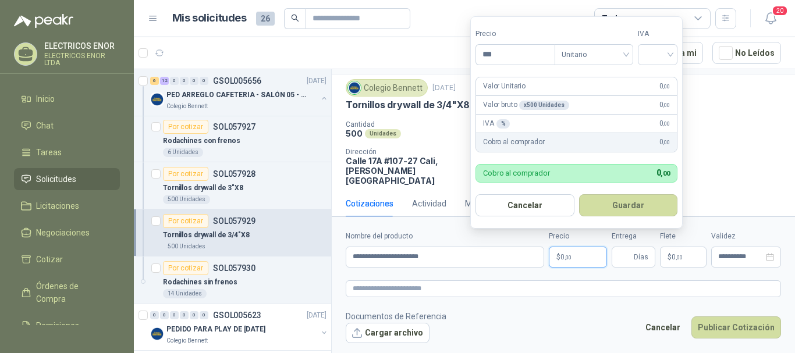
click at [563, 255] on span "0 ,00" at bounding box center [566, 257] width 11 height 7
click at [599, 47] on span "Unitario" at bounding box center [594, 54] width 65 height 17
type input "****"
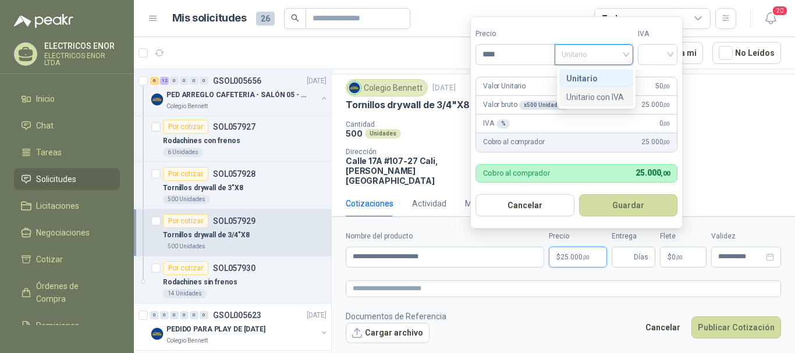
click at [599, 94] on div "Unitario con IVA" at bounding box center [597, 97] width 60 height 13
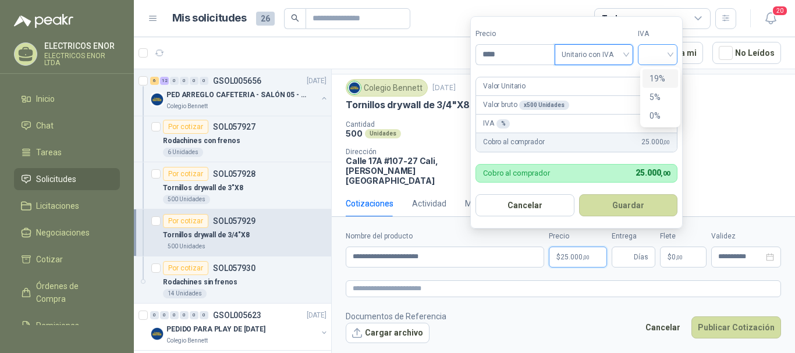
click at [647, 50] on div at bounding box center [658, 54] width 40 height 21
click at [656, 75] on div "19%" at bounding box center [661, 78] width 22 height 13
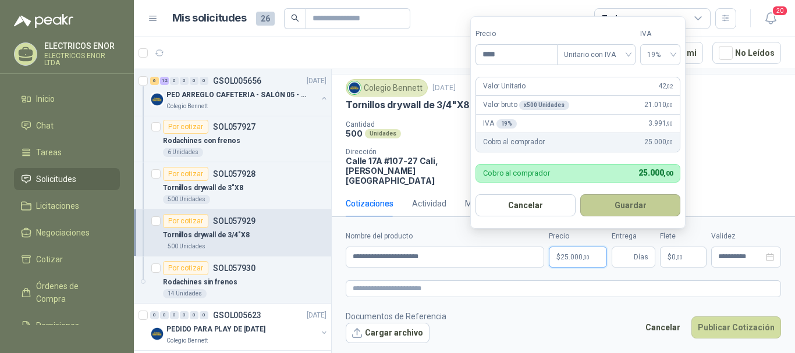
click at [635, 207] on button "Guardar" at bounding box center [630, 205] width 100 height 22
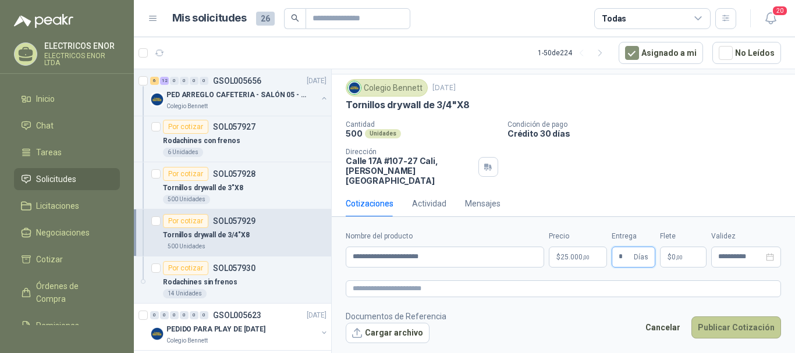
type input "*"
click at [713, 322] on button "Publicar Cotización" at bounding box center [737, 328] width 90 height 22
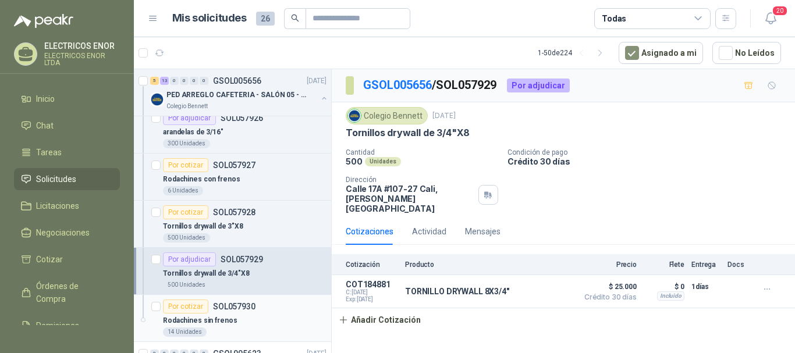
scroll to position [757, 0]
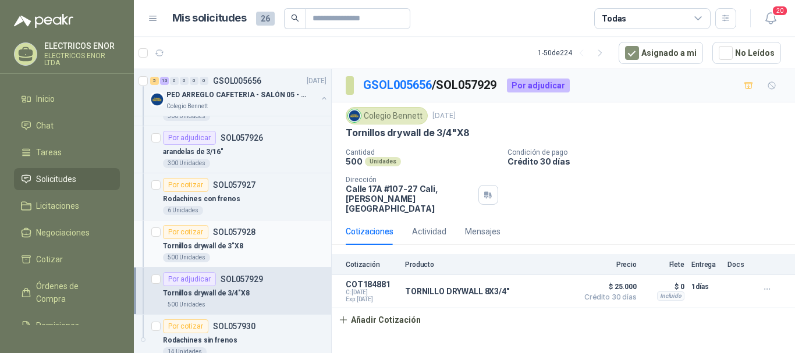
click at [244, 246] on div "Tornillos drywall de 3"X8" at bounding box center [245, 246] width 164 height 14
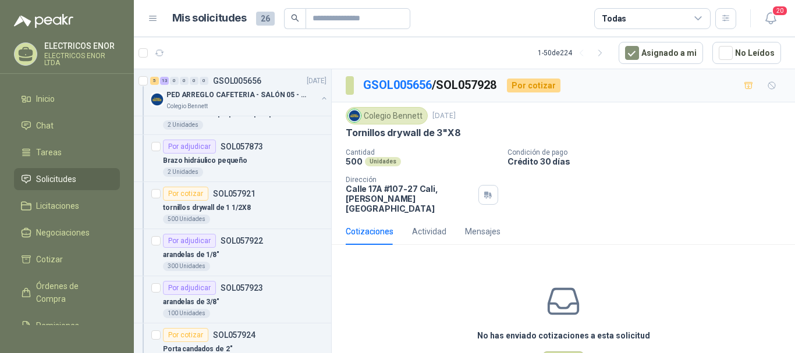
scroll to position [466, 0]
click at [246, 207] on p "tornillos drywall de 1 1/2X8" at bounding box center [207, 207] width 88 height 11
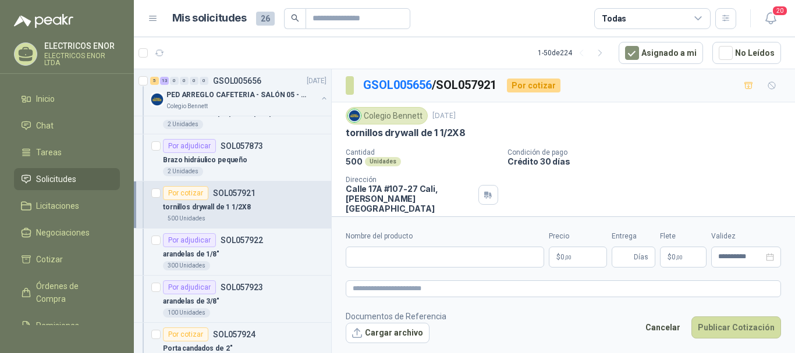
click at [389, 243] on div "Nombre del producto" at bounding box center [445, 249] width 199 height 37
click at [383, 249] on input "Nombre del producto" at bounding box center [445, 257] width 199 height 21
type input "**********"
click at [575, 265] on p "$ 0 ,00" at bounding box center [578, 257] width 58 height 21
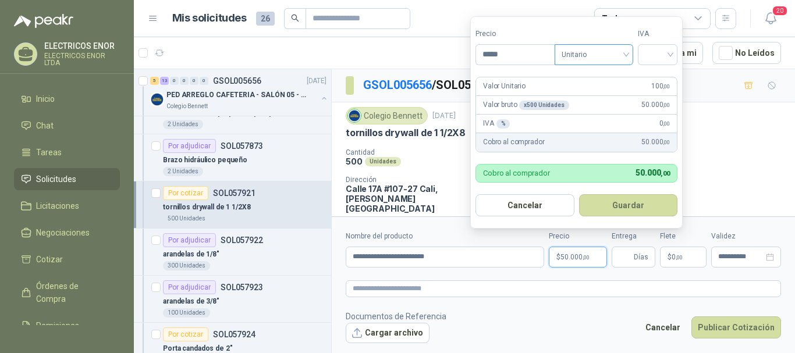
click at [596, 61] on span "Unitario" at bounding box center [594, 54] width 65 height 17
type input "*****"
click at [597, 97] on div "Unitario con IVA" at bounding box center [597, 97] width 60 height 13
click at [659, 48] on input "search" at bounding box center [658, 53] width 26 height 17
click at [657, 76] on div "19%" at bounding box center [661, 78] width 22 height 13
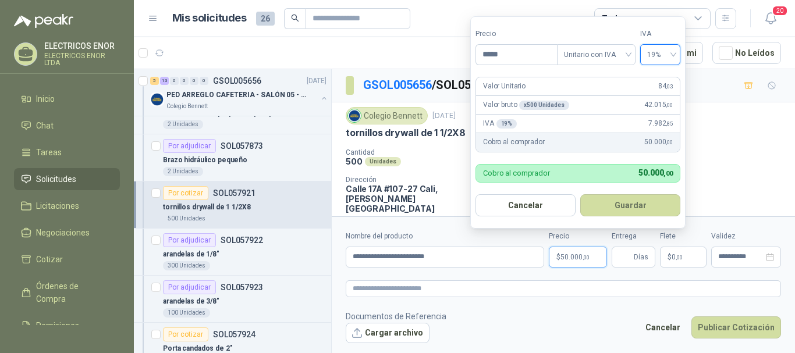
drag, startPoint x: 616, startPoint y: 201, endPoint x: 616, endPoint y: 217, distance: 15.1
click at [616, 206] on button "Guardar" at bounding box center [630, 205] width 100 height 22
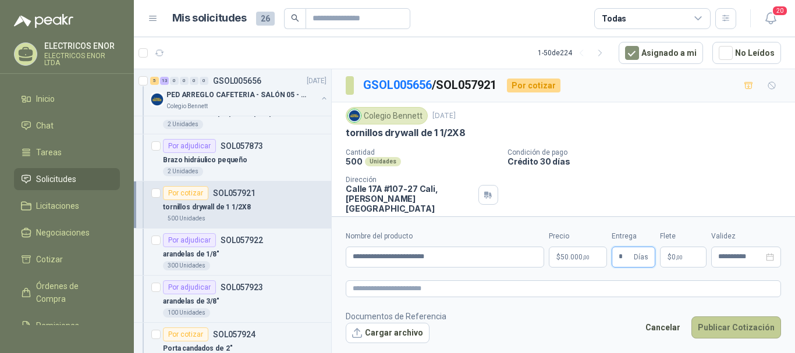
type input "*"
click at [745, 330] on button "Publicar Cotización" at bounding box center [737, 328] width 90 height 22
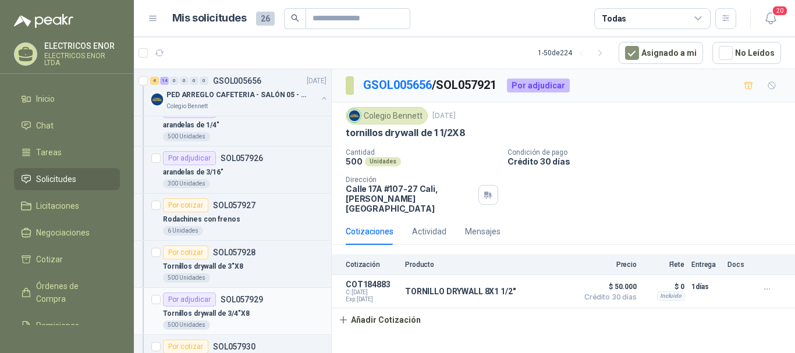
scroll to position [757, 0]
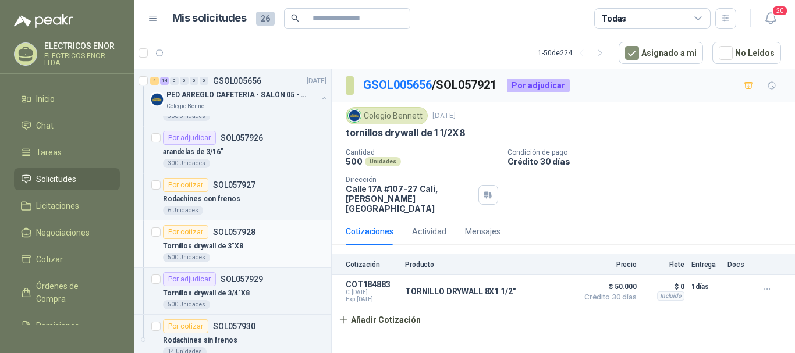
click at [215, 246] on p "Tornillos drywall de 3"X8" at bounding box center [203, 246] width 80 height 11
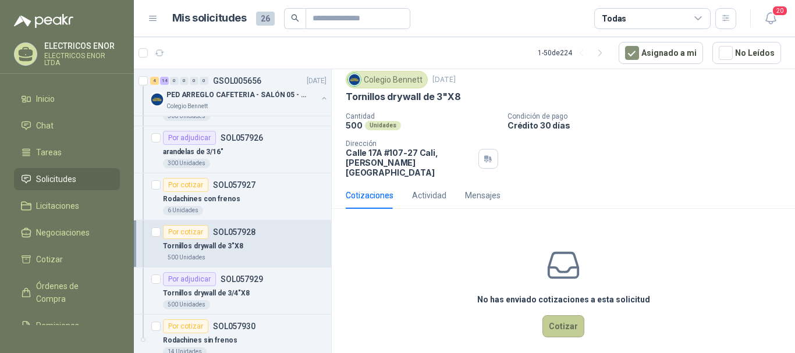
click at [560, 316] on button "Cotizar" at bounding box center [564, 327] width 42 height 22
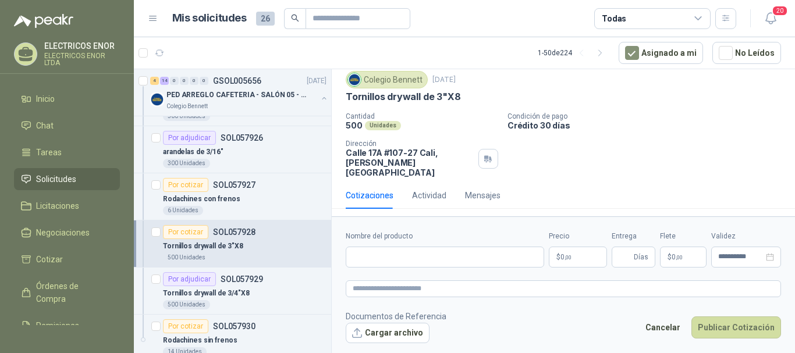
scroll to position [28, 0]
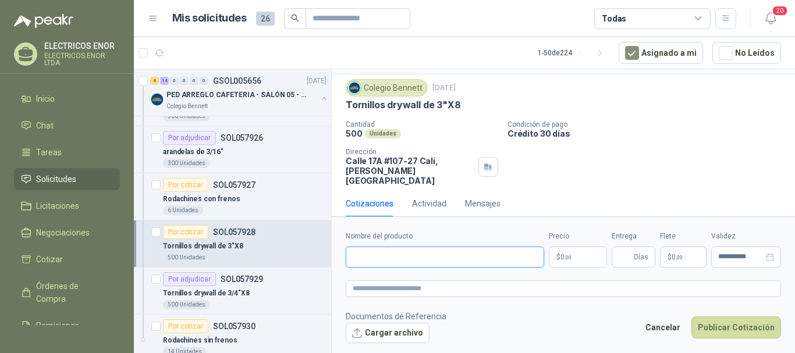
click at [388, 254] on input "Nombre del producto" at bounding box center [445, 257] width 199 height 21
type input "**********"
click at [567, 259] on span ",00" at bounding box center [568, 257] width 7 height 6
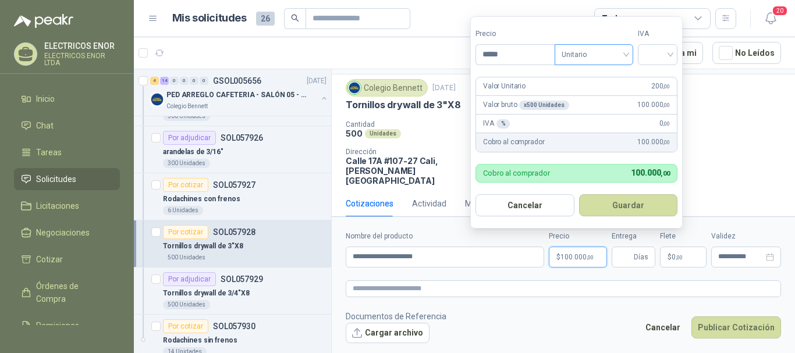
click at [615, 52] on span "Unitario" at bounding box center [594, 54] width 65 height 17
type input "*****"
click at [607, 94] on div "Unitario con IVA" at bounding box center [597, 97] width 60 height 13
click at [647, 55] on div at bounding box center [658, 54] width 40 height 21
click at [649, 83] on div "19%" at bounding box center [661, 78] width 36 height 19
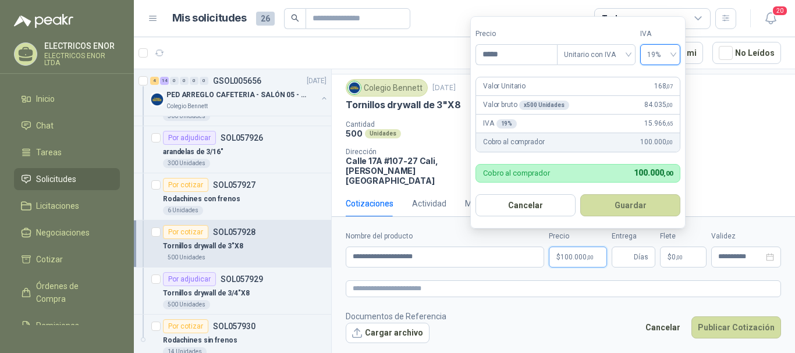
click at [631, 206] on button "Guardar" at bounding box center [630, 205] width 100 height 22
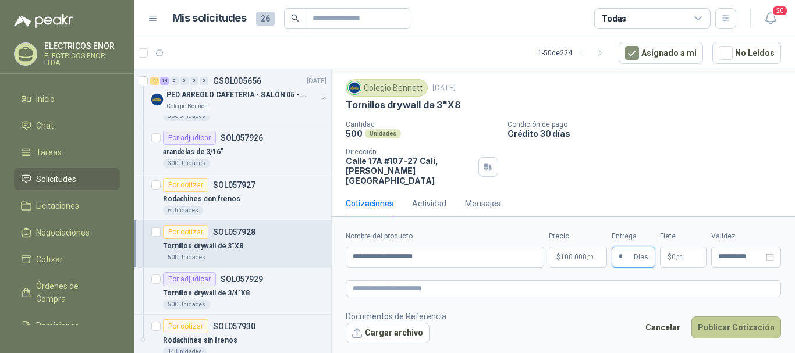
type input "*"
click at [740, 324] on button "Publicar Cotización" at bounding box center [737, 328] width 90 height 22
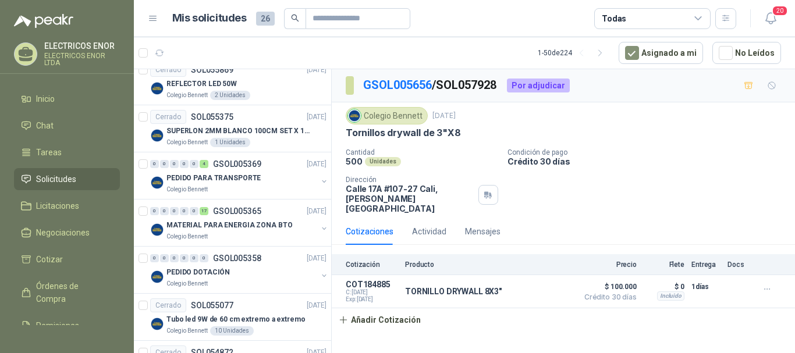
scroll to position [1456, 0]
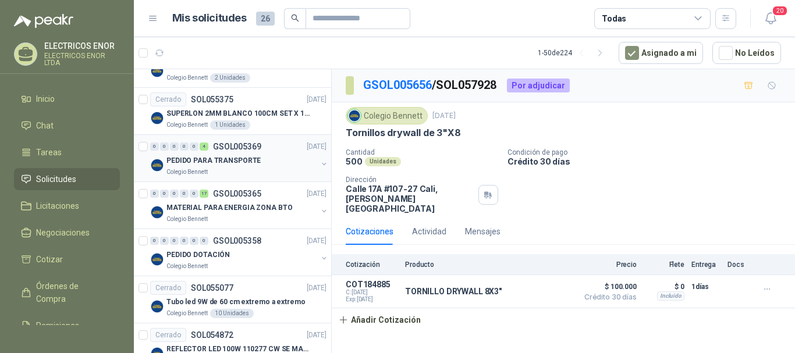
click at [245, 162] on p "PEDIDO PARA TRANSPORTE" at bounding box center [214, 160] width 94 height 11
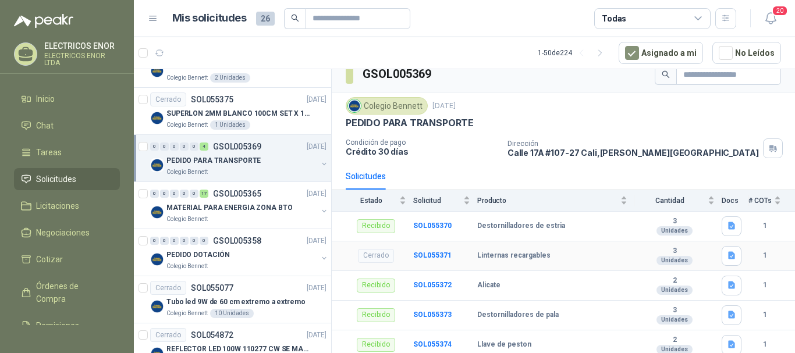
scroll to position [15, 0]
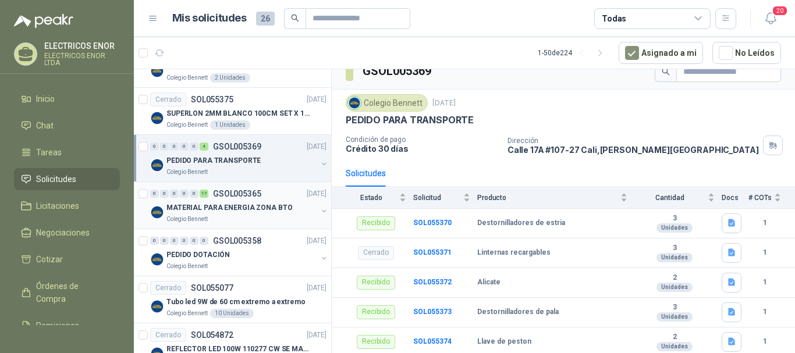
click at [289, 206] on div "MATERIAL PARA ENERGIA ZONA BTO" at bounding box center [242, 208] width 151 height 14
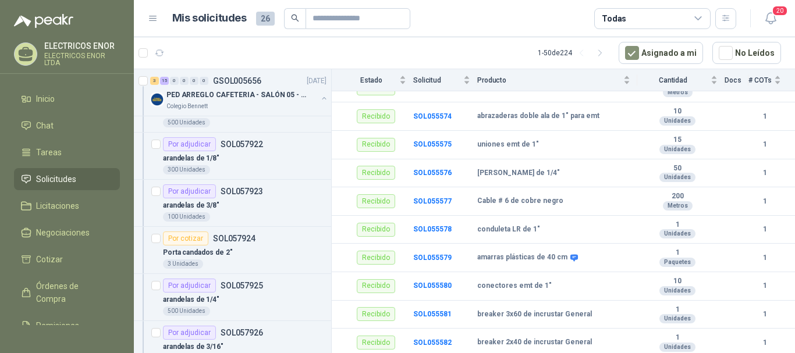
scroll to position [582, 0]
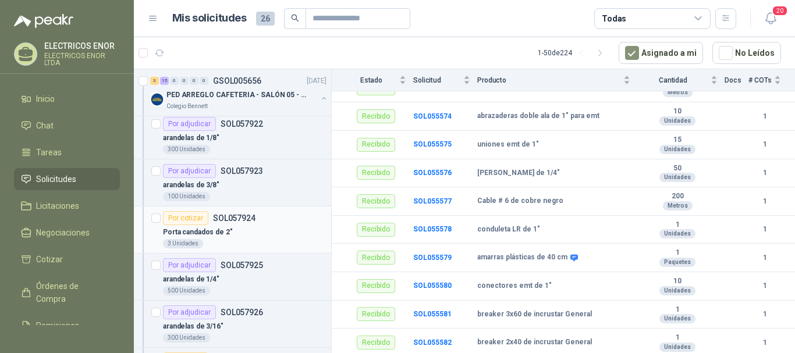
click at [224, 225] on div "Porta candados de 2"" at bounding box center [245, 232] width 164 height 14
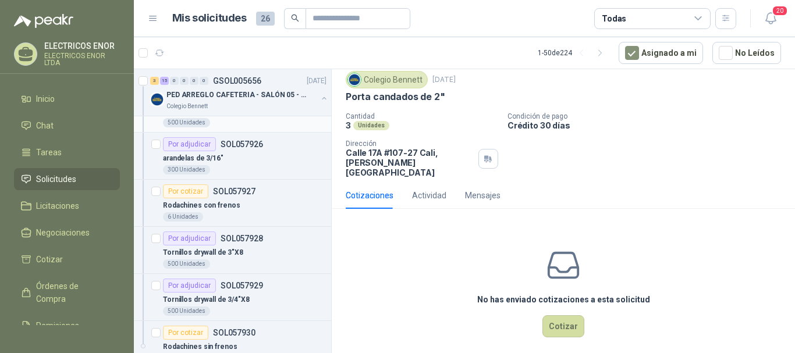
scroll to position [815, 0]
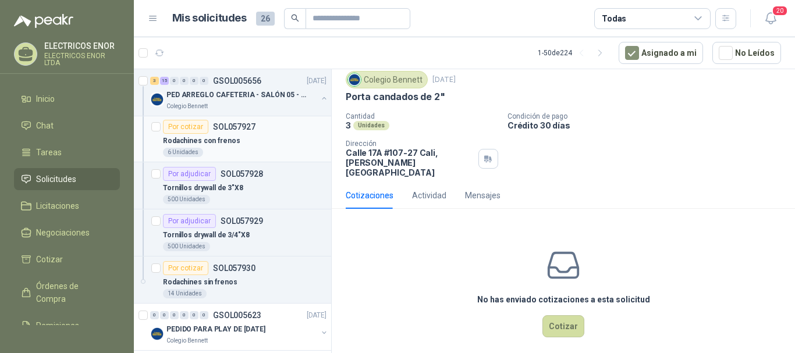
click at [245, 148] on div "6 Unidades" at bounding box center [245, 152] width 164 height 9
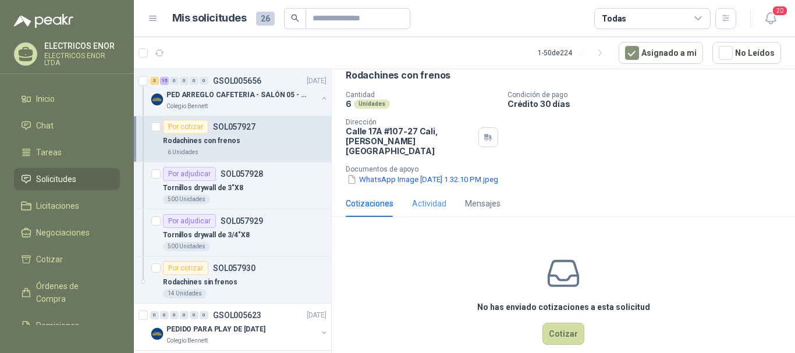
scroll to position [58, 0]
click at [420, 173] on button "WhatsApp Image [DATE] 1.32.10 PM.jpeg" at bounding box center [423, 179] width 154 height 12
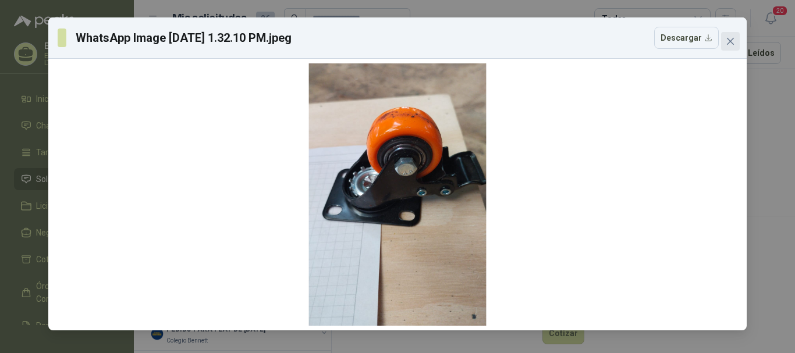
click at [731, 36] on button "Close" at bounding box center [730, 41] width 19 height 19
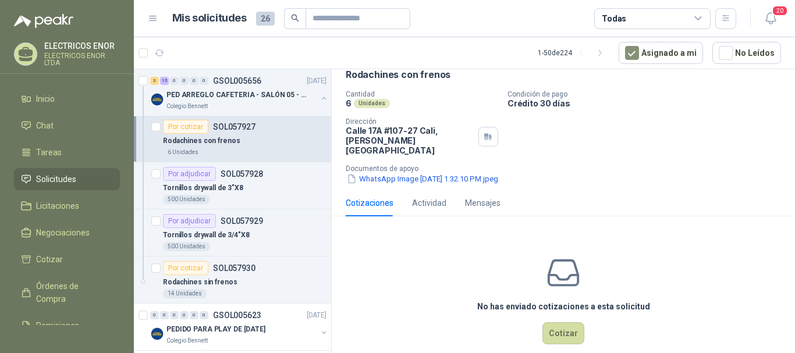
click at [247, 140] on div "Rodachines con frenos" at bounding box center [245, 141] width 164 height 14
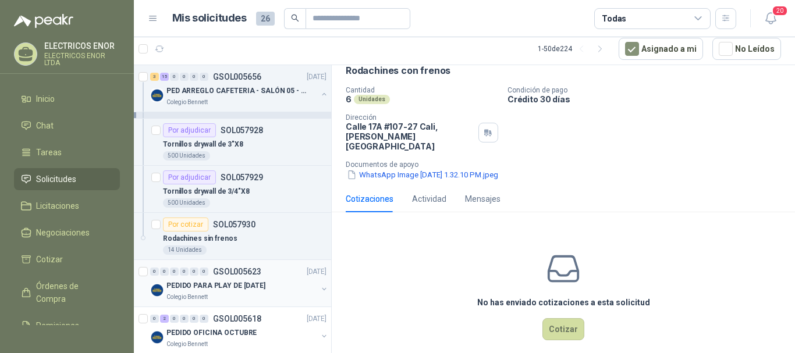
scroll to position [873, 0]
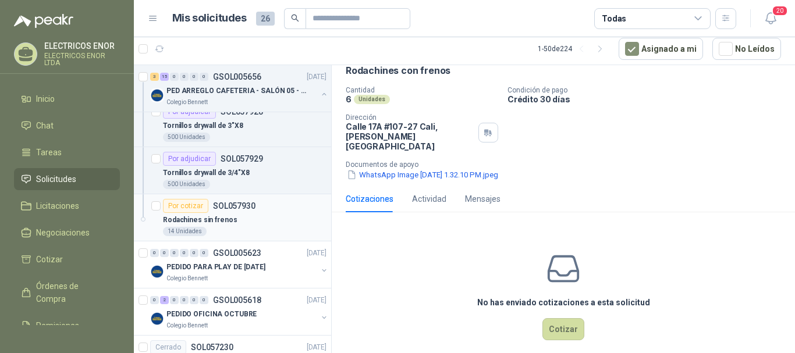
click at [246, 211] on div "Por cotizar SOL057930" at bounding box center [209, 206] width 93 height 14
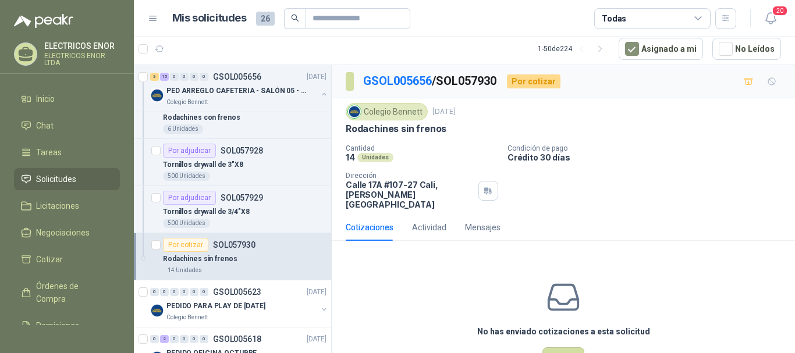
scroll to position [757, 0]
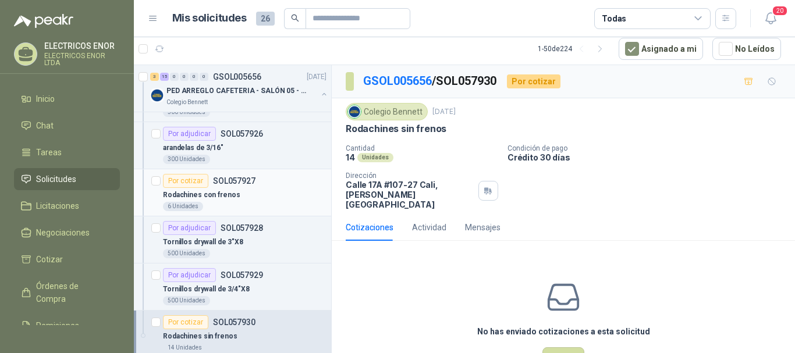
click at [243, 197] on div "Rodachines con frenos" at bounding box center [245, 195] width 164 height 14
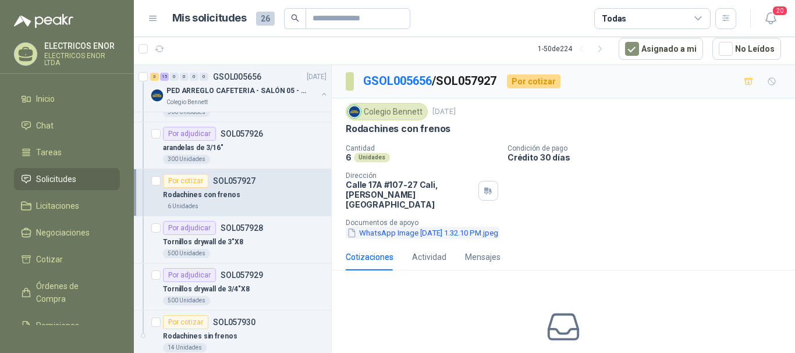
click at [447, 229] on button "WhatsApp Image [DATE] 1.32.10 PM.jpeg" at bounding box center [423, 233] width 154 height 12
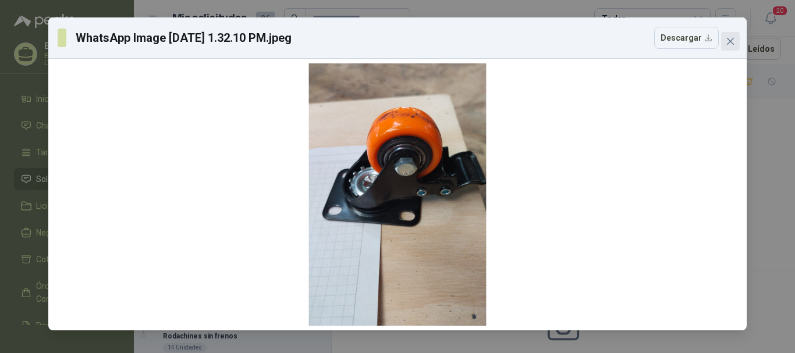
click at [732, 35] on button "Close" at bounding box center [730, 41] width 19 height 19
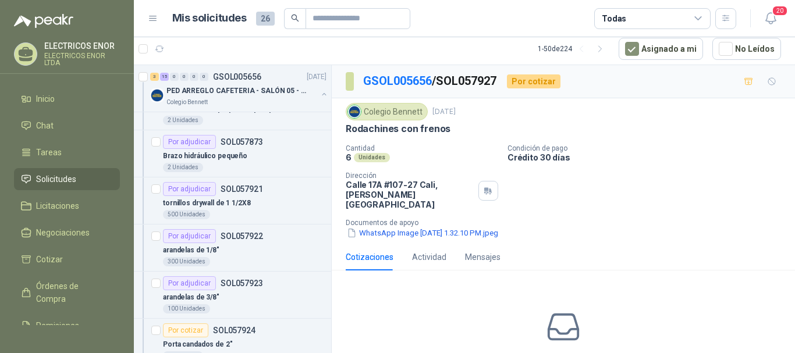
scroll to position [524, 0]
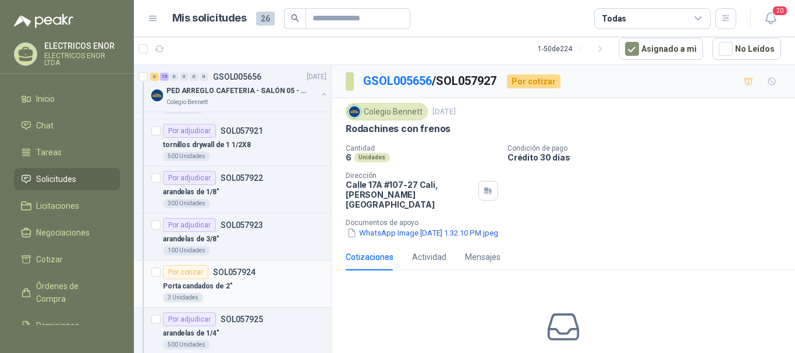
click at [239, 290] on div "Porta candados de 2"" at bounding box center [245, 286] width 164 height 14
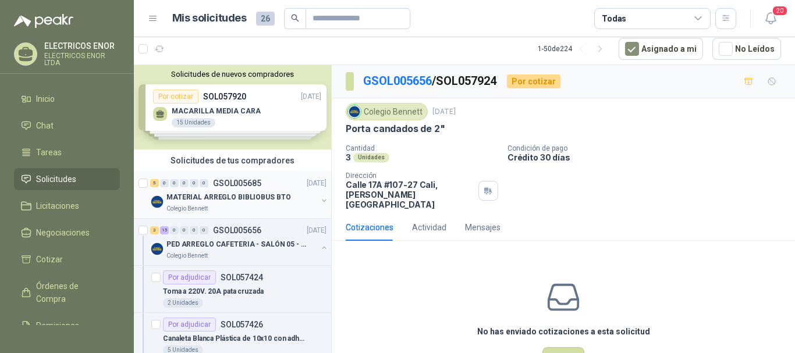
click at [229, 198] on p "MATERIAL ARREGLO BIBLIOBUS BTO" at bounding box center [229, 197] width 124 height 11
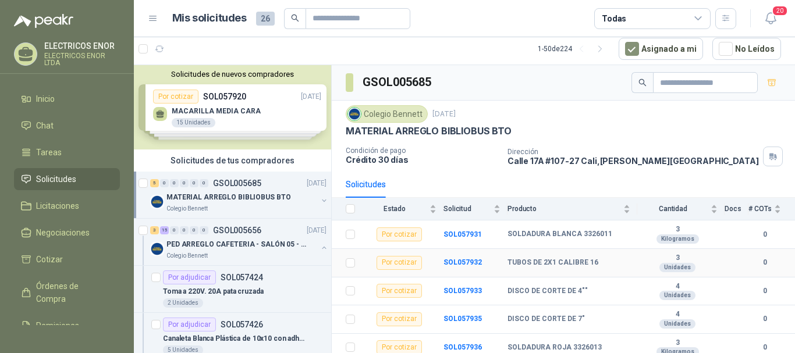
scroll to position [9, 0]
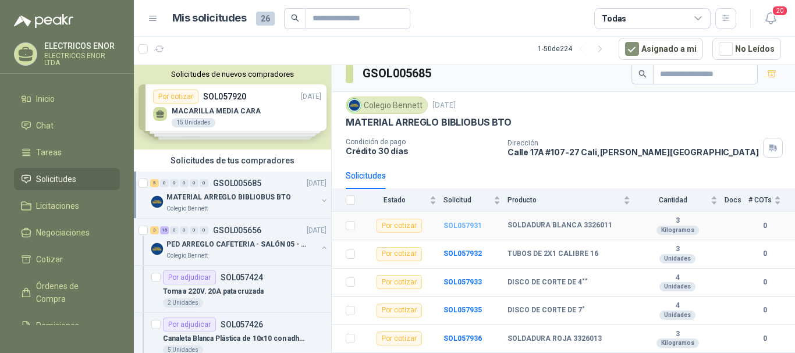
click at [455, 225] on b "SOL057931" at bounding box center [463, 226] width 38 height 8
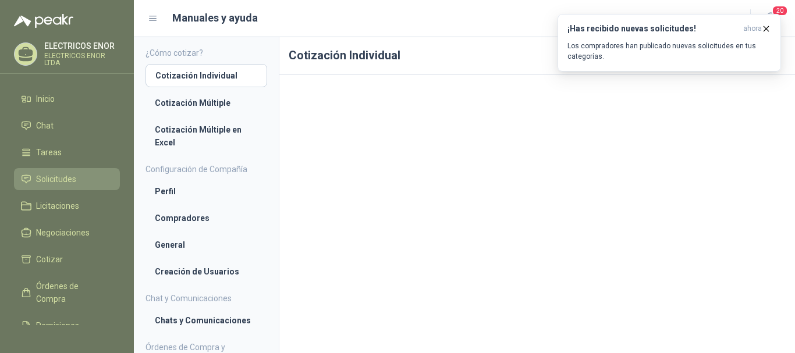
click at [40, 176] on span "Solicitudes" at bounding box center [56, 179] width 40 height 13
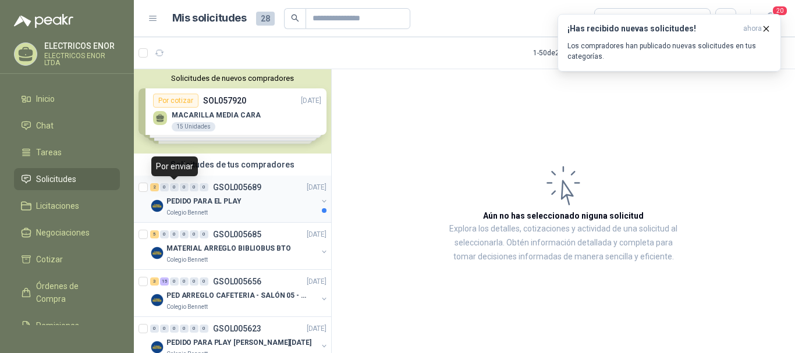
click at [174, 188] on div "0" at bounding box center [174, 187] width 9 height 8
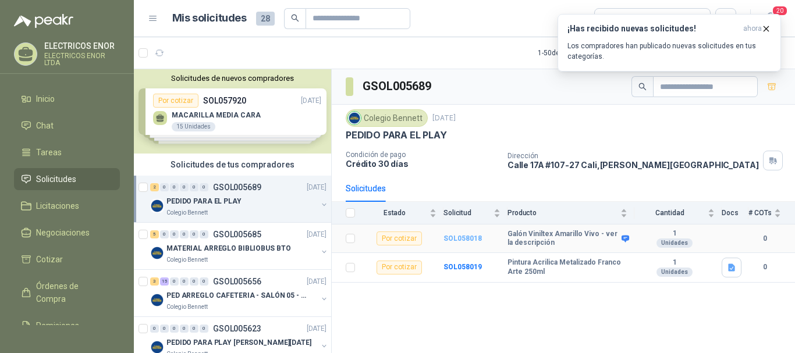
click at [456, 240] on b "SOL058018" at bounding box center [463, 239] width 38 height 8
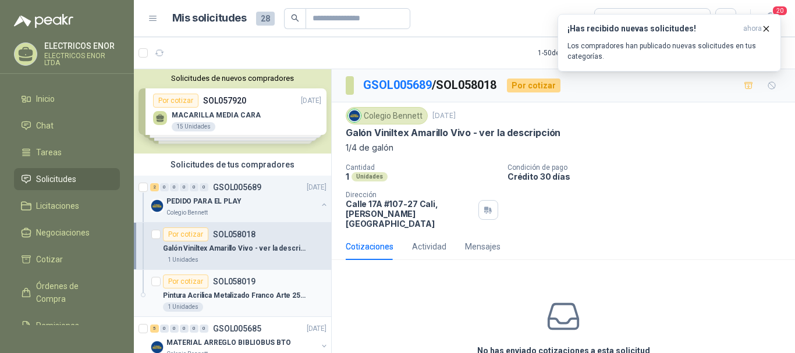
click at [180, 288] on div "Por cotizar" at bounding box center [185, 282] width 45 height 14
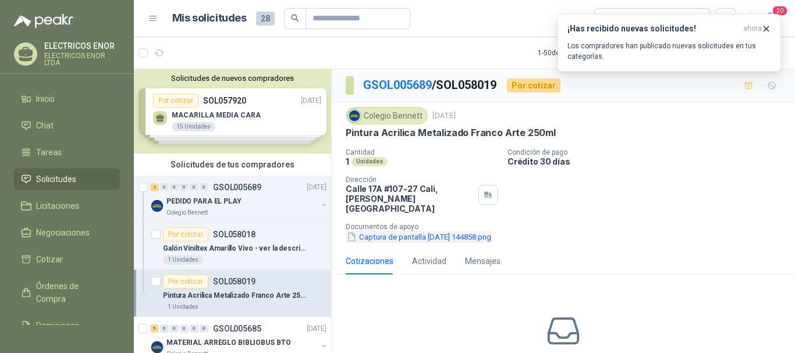
click at [401, 231] on button "Captura de pantalla [DATE] 144858.png" at bounding box center [419, 237] width 147 height 12
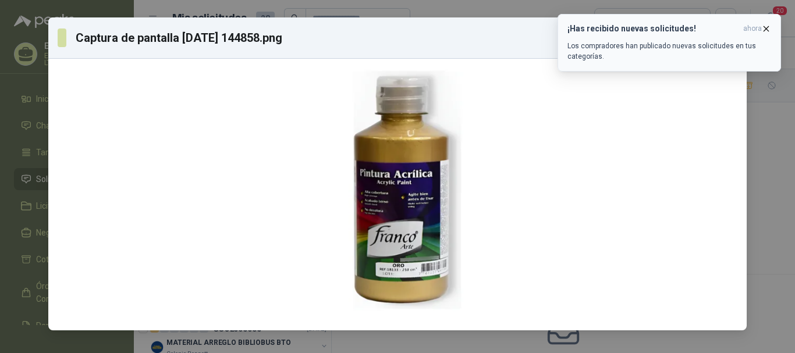
click at [764, 29] on icon "button" at bounding box center [767, 29] width 10 height 10
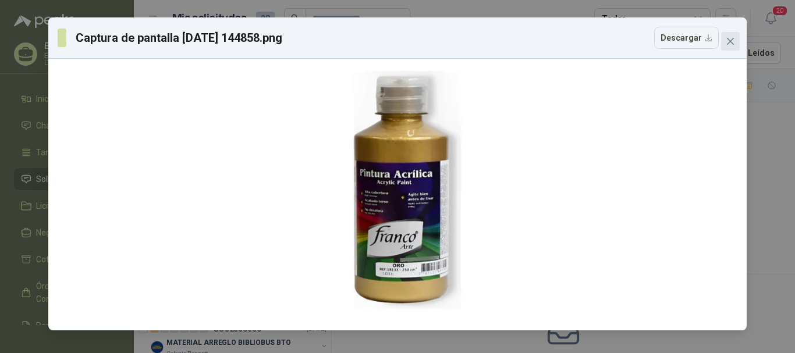
click at [734, 40] on icon "close" at bounding box center [730, 41] width 9 height 9
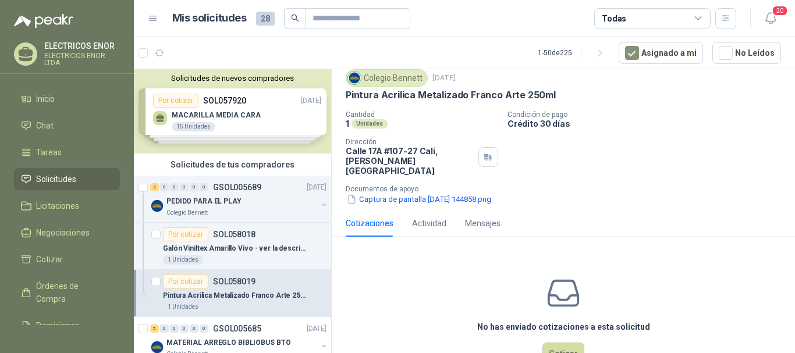
scroll to position [58, 0]
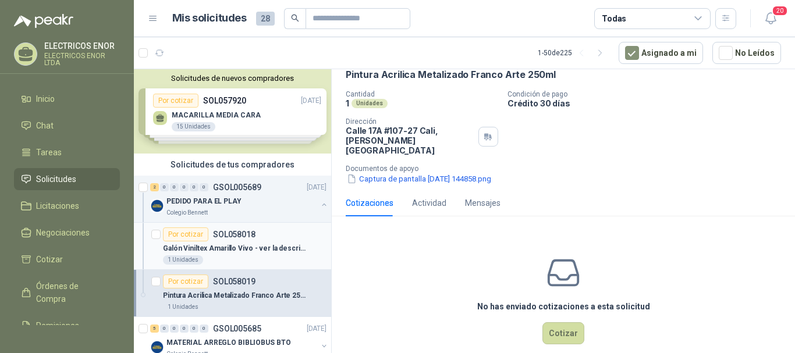
click at [244, 234] on p "SOL058018" at bounding box center [234, 235] width 43 height 8
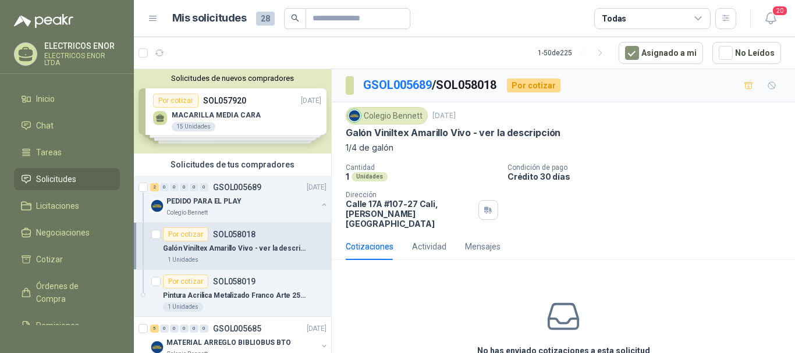
scroll to position [51, 0]
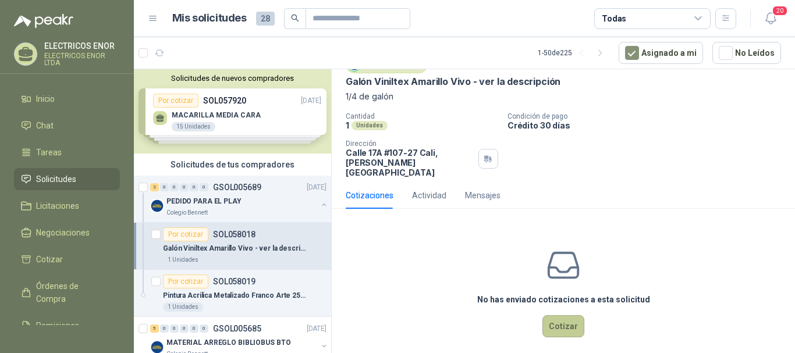
click at [562, 320] on button "Cotizar" at bounding box center [564, 327] width 42 height 22
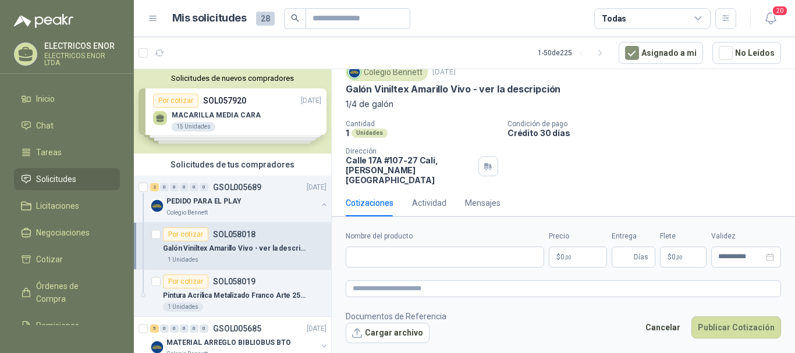
scroll to position [43, 0]
click at [401, 261] on input "Nombre del producto" at bounding box center [445, 257] width 199 height 21
click at [395, 258] on input "**********" at bounding box center [445, 257] width 199 height 21
click at [430, 254] on input "**********" at bounding box center [445, 257] width 199 height 21
type input "**********"
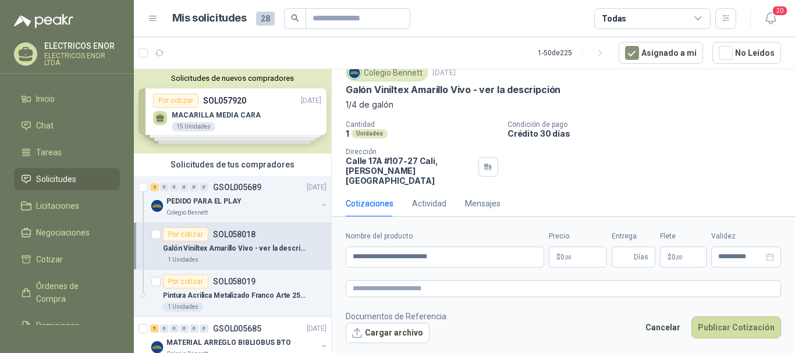
click at [571, 259] on span ",00" at bounding box center [568, 257] width 7 height 6
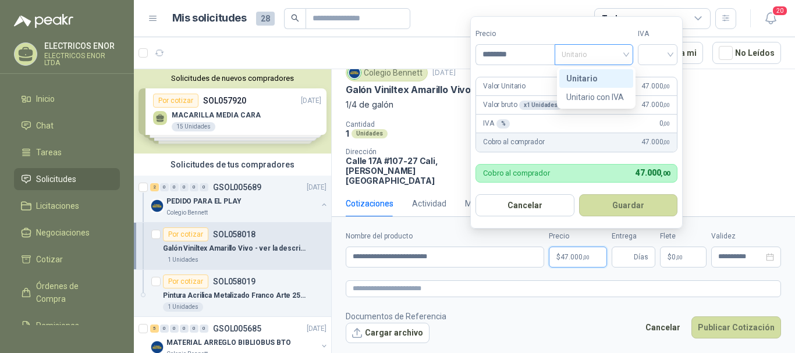
click at [632, 52] on div "Unitario" at bounding box center [594, 54] width 79 height 21
type input "********"
click at [610, 97] on div "Unitario con IVA" at bounding box center [597, 97] width 60 height 13
click at [671, 52] on input "search" at bounding box center [658, 53] width 26 height 17
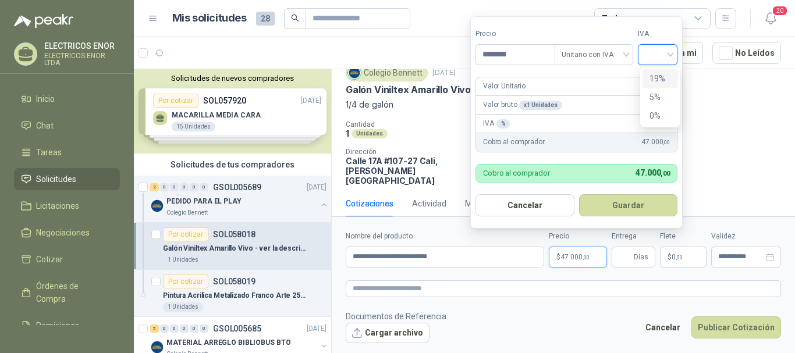
click at [655, 77] on div "19%" at bounding box center [661, 78] width 22 height 13
click at [622, 204] on button "Guardar" at bounding box center [630, 205] width 100 height 22
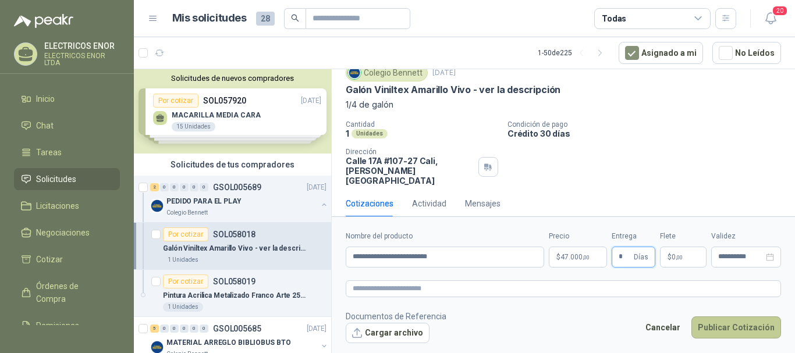
type input "*"
click at [707, 325] on button "Publicar Cotización" at bounding box center [737, 328] width 90 height 22
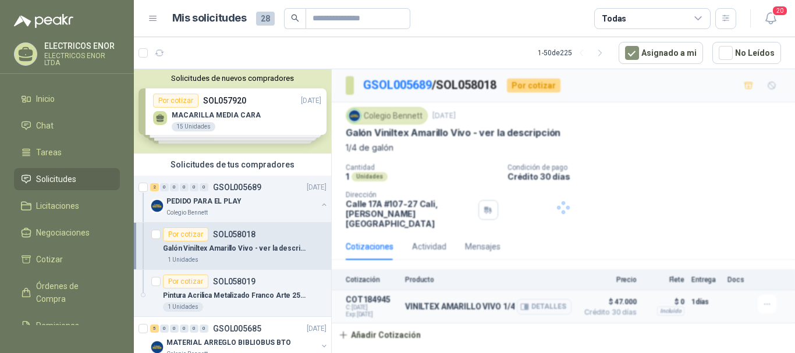
scroll to position [0, 0]
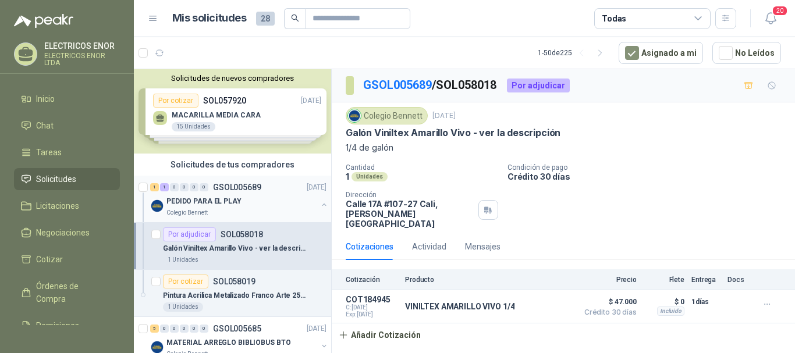
click at [196, 201] on p "PEDIDO PARA EL PLAY" at bounding box center [204, 201] width 75 height 11
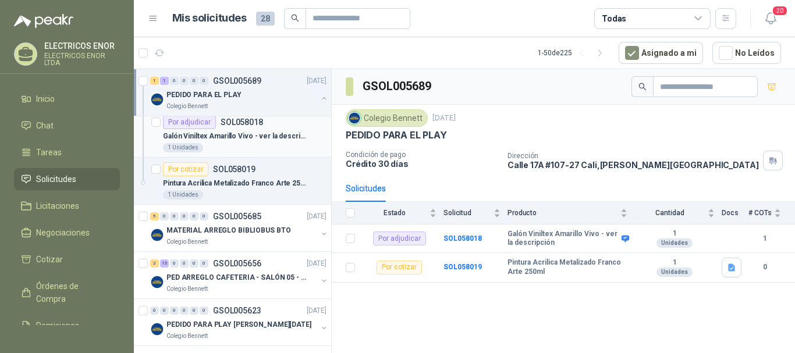
scroll to position [116, 0]
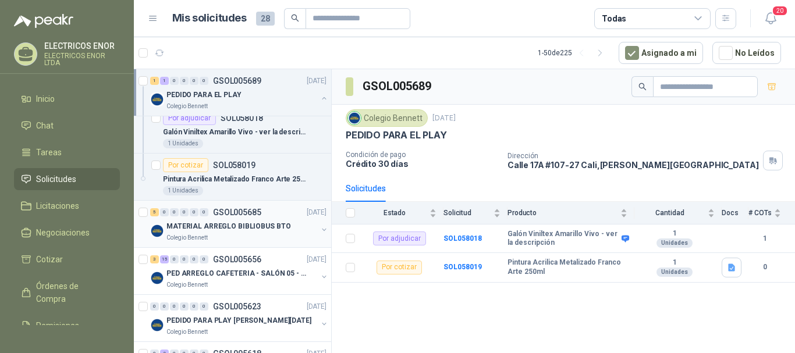
click at [184, 222] on p "MATERIAL ARREGLO BIBLIOBUS BTO" at bounding box center [229, 226] width 124 height 11
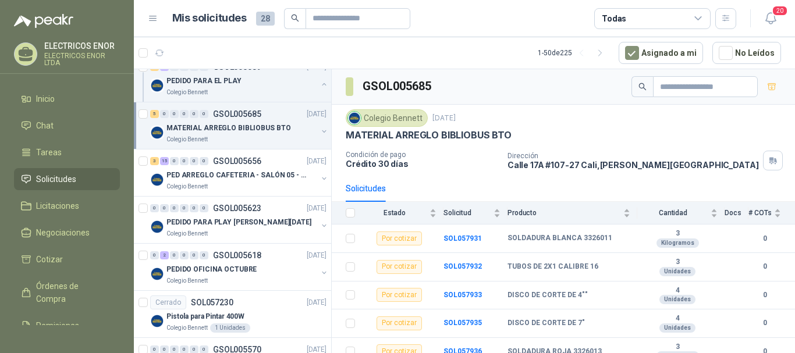
scroll to position [233, 0]
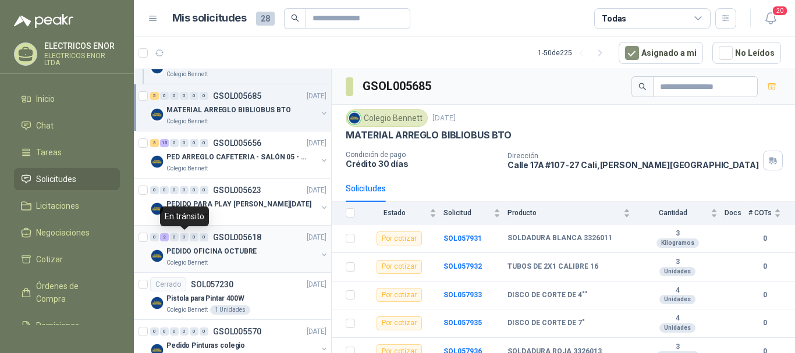
click at [185, 240] on div "0" at bounding box center [184, 237] width 9 height 8
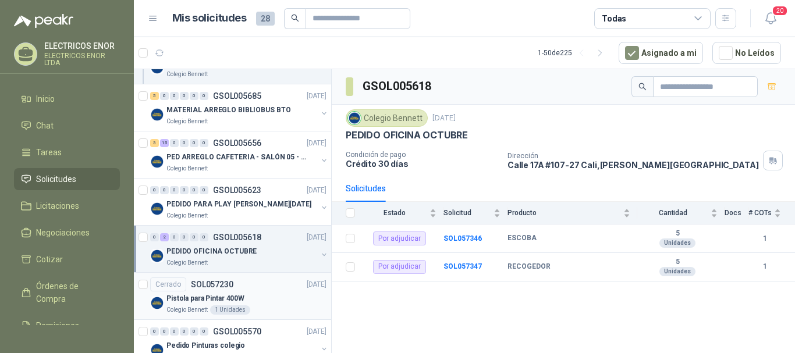
scroll to position [175, 0]
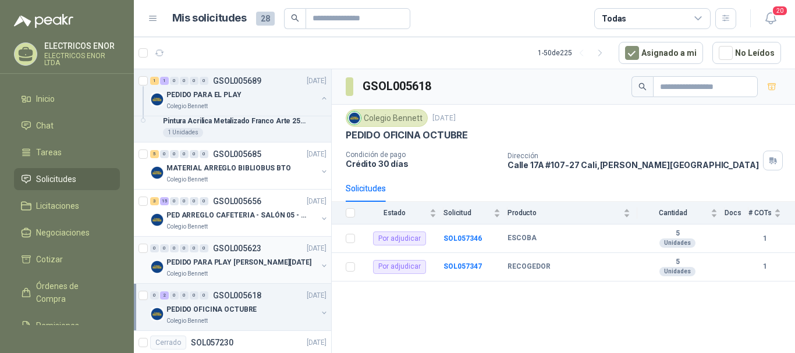
click at [187, 260] on p "PEDIDO PARA PLAY [PERSON_NAME][DATE]" at bounding box center [239, 262] width 145 height 11
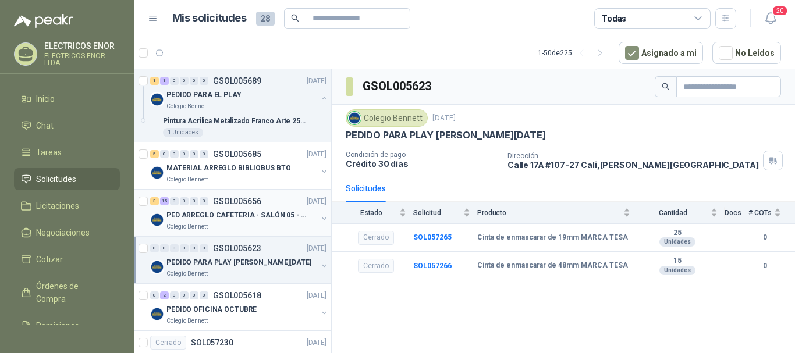
click at [195, 215] on p "PED ARREGLO CAFETERIA - SALÓN 05 - MATERIAL CARP." at bounding box center [239, 215] width 145 height 11
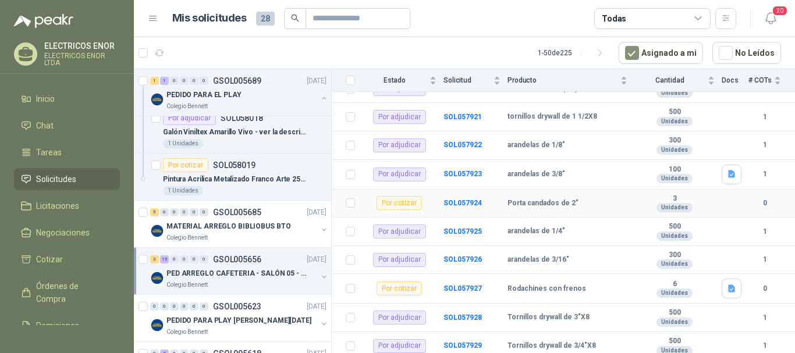
scroll to position [381, 0]
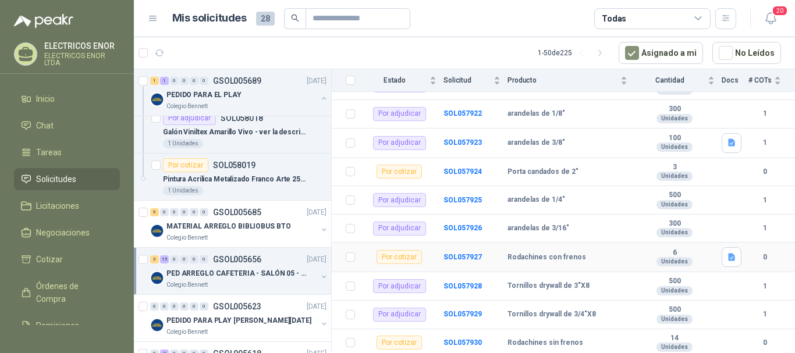
click at [410, 257] on div "Por cotizar" at bounding box center [399, 257] width 45 height 14
click at [426, 256] on td "Por cotizar" at bounding box center [403, 258] width 82 height 30
click at [478, 257] on b "SOL057927" at bounding box center [463, 257] width 38 height 8
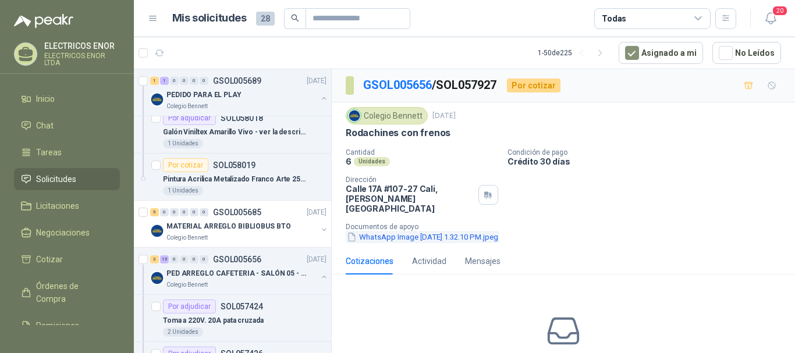
click at [447, 231] on button "WhatsApp Image [DATE] 1.32.10 PM.jpeg" at bounding box center [423, 237] width 154 height 12
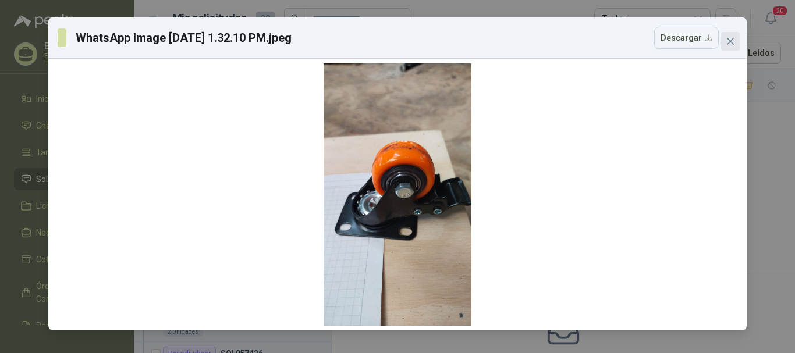
click at [730, 44] on icon "close" at bounding box center [730, 41] width 9 height 9
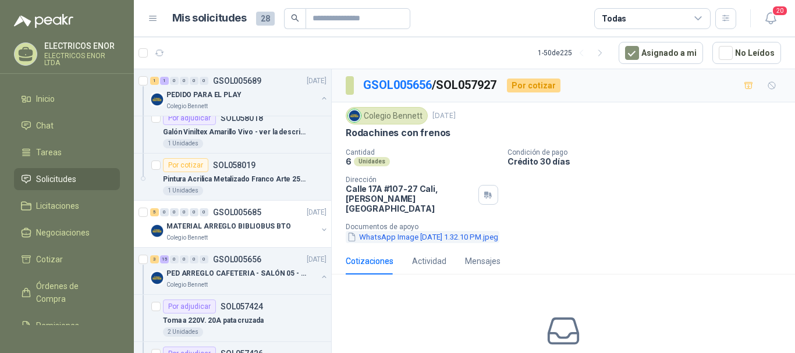
click at [397, 231] on button "WhatsApp Image [DATE] 1.32.10 PM.jpeg" at bounding box center [423, 237] width 154 height 12
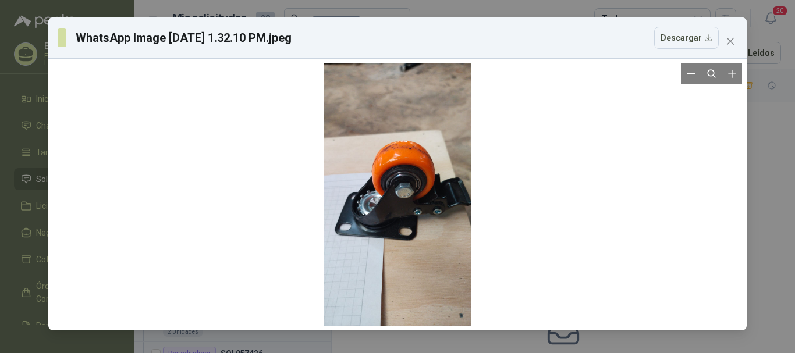
click at [397, 229] on div at bounding box center [398, 194] width 148 height 263
click at [728, 43] on icon "close" at bounding box center [730, 41] width 9 height 9
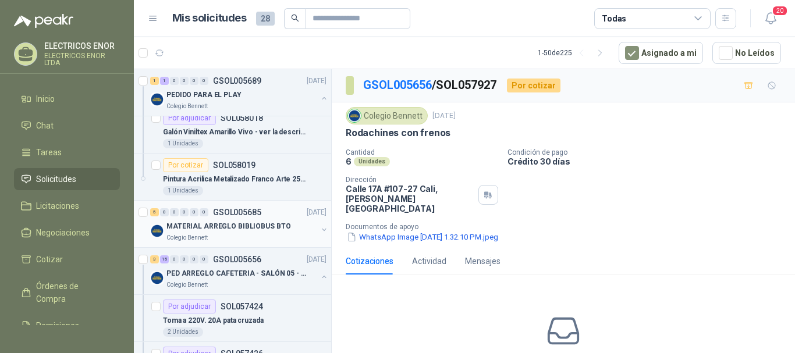
click at [214, 228] on p "MATERIAL ARREGLO BIBLIOBUS BTO" at bounding box center [229, 226] width 124 height 11
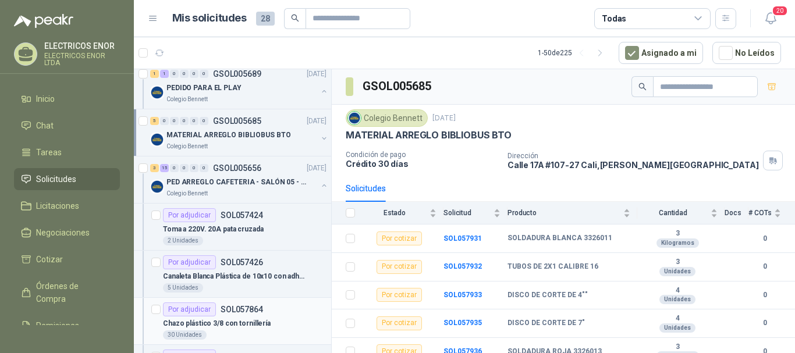
scroll to position [233, 0]
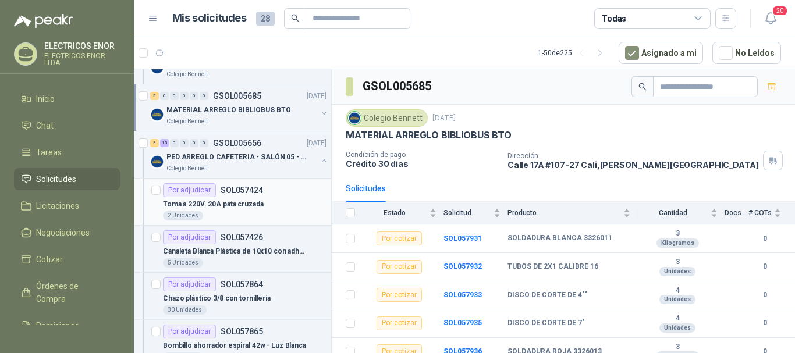
click at [204, 199] on p "Toma a 220V. 20A pata cruzada" at bounding box center [213, 204] width 101 height 11
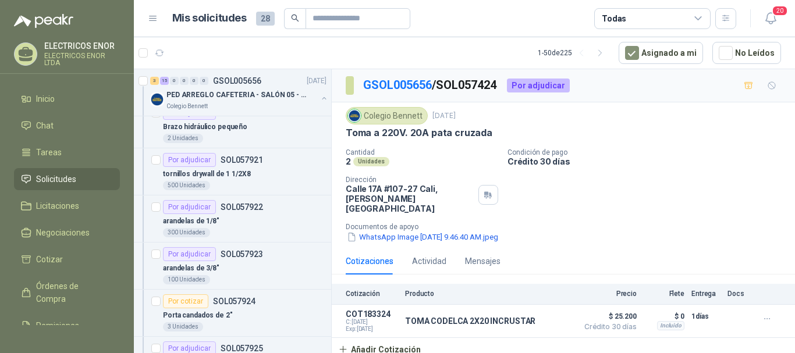
scroll to position [699, 0]
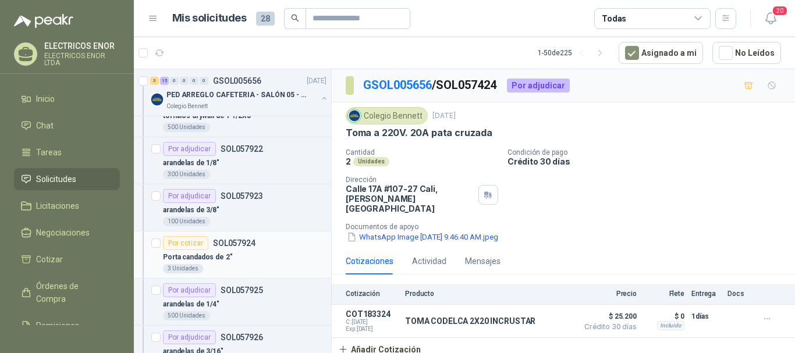
click at [190, 248] on div "Por cotizar" at bounding box center [185, 243] width 45 height 14
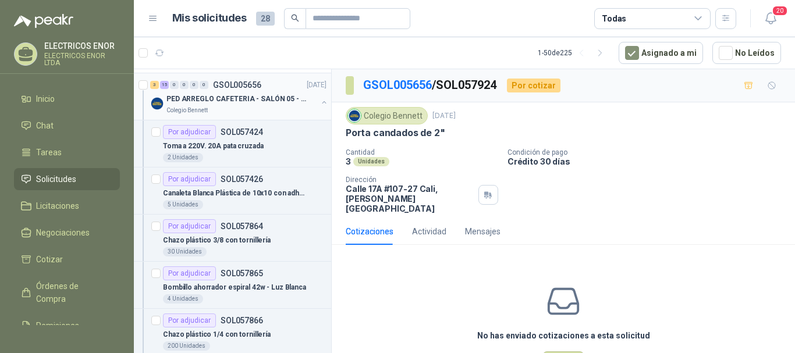
scroll to position [116, 0]
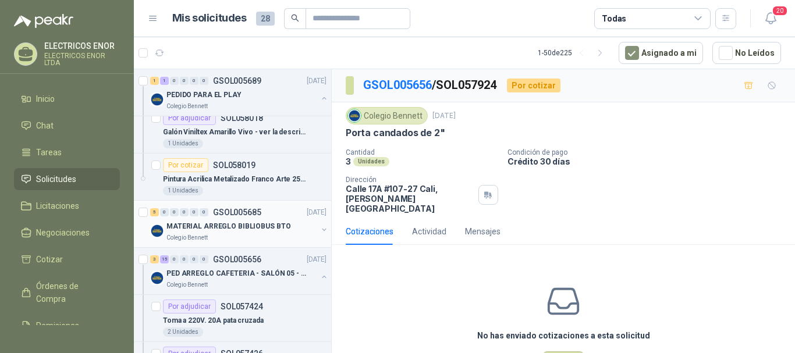
click at [180, 226] on p "MATERIAL ARREGLO BIBLIOBUS BTO" at bounding box center [229, 226] width 124 height 11
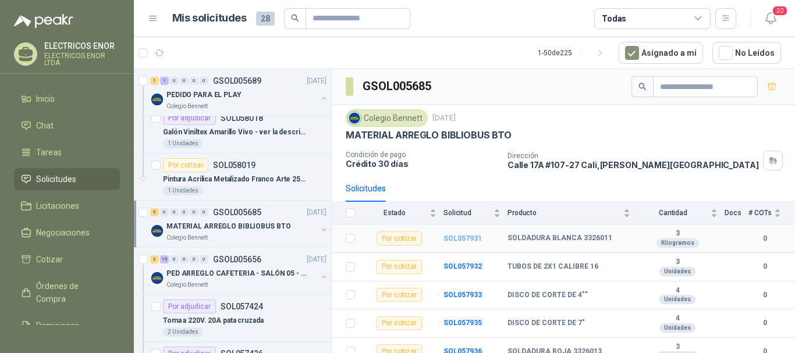
click at [455, 239] on b "SOL057931" at bounding box center [463, 239] width 38 height 8
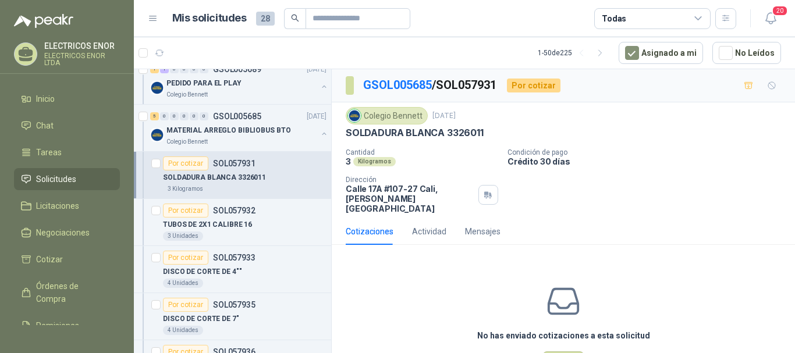
scroll to position [233, 0]
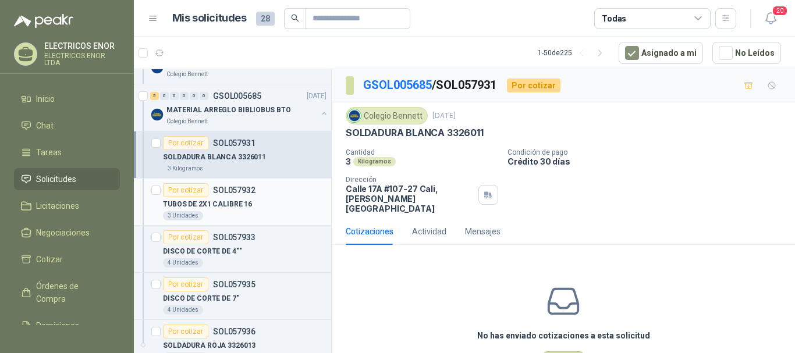
click at [192, 200] on p "TUBOS DE 2X1 CALIBRE 16" at bounding box center [207, 204] width 89 height 11
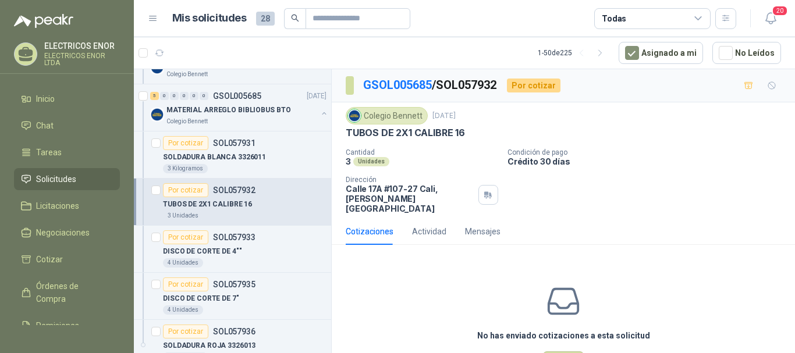
scroll to position [36, 0]
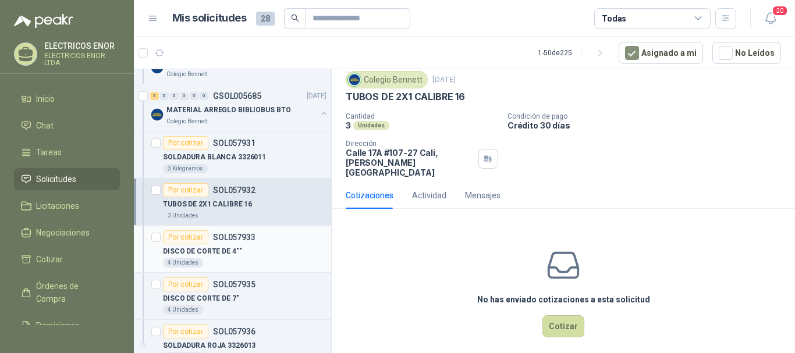
click at [183, 240] on div "Por cotizar" at bounding box center [185, 238] width 45 height 14
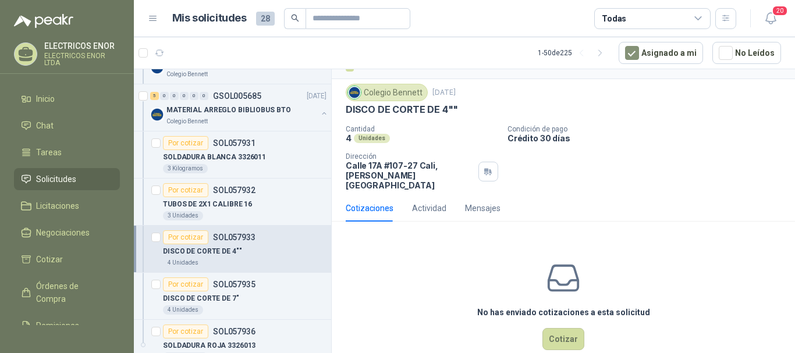
scroll to position [36, 0]
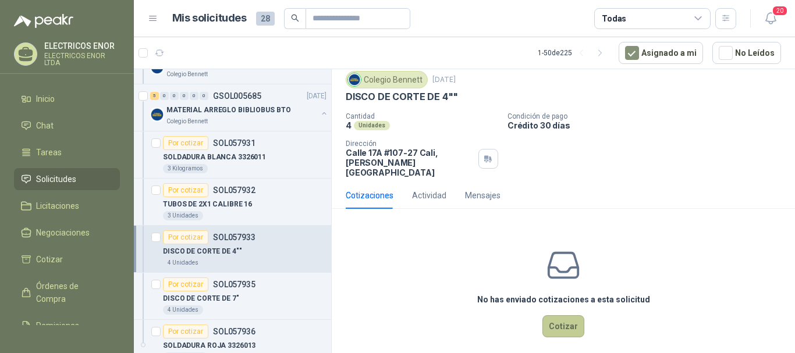
click at [554, 319] on button "Cotizar" at bounding box center [564, 327] width 42 height 22
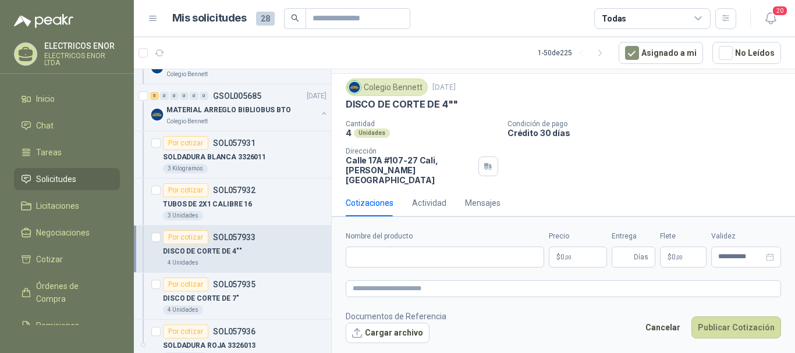
scroll to position [28, 0]
click at [387, 259] on input "Nombre del producto" at bounding box center [445, 257] width 199 height 21
type input "**********"
